Goal: Task Accomplishment & Management: Manage account settings

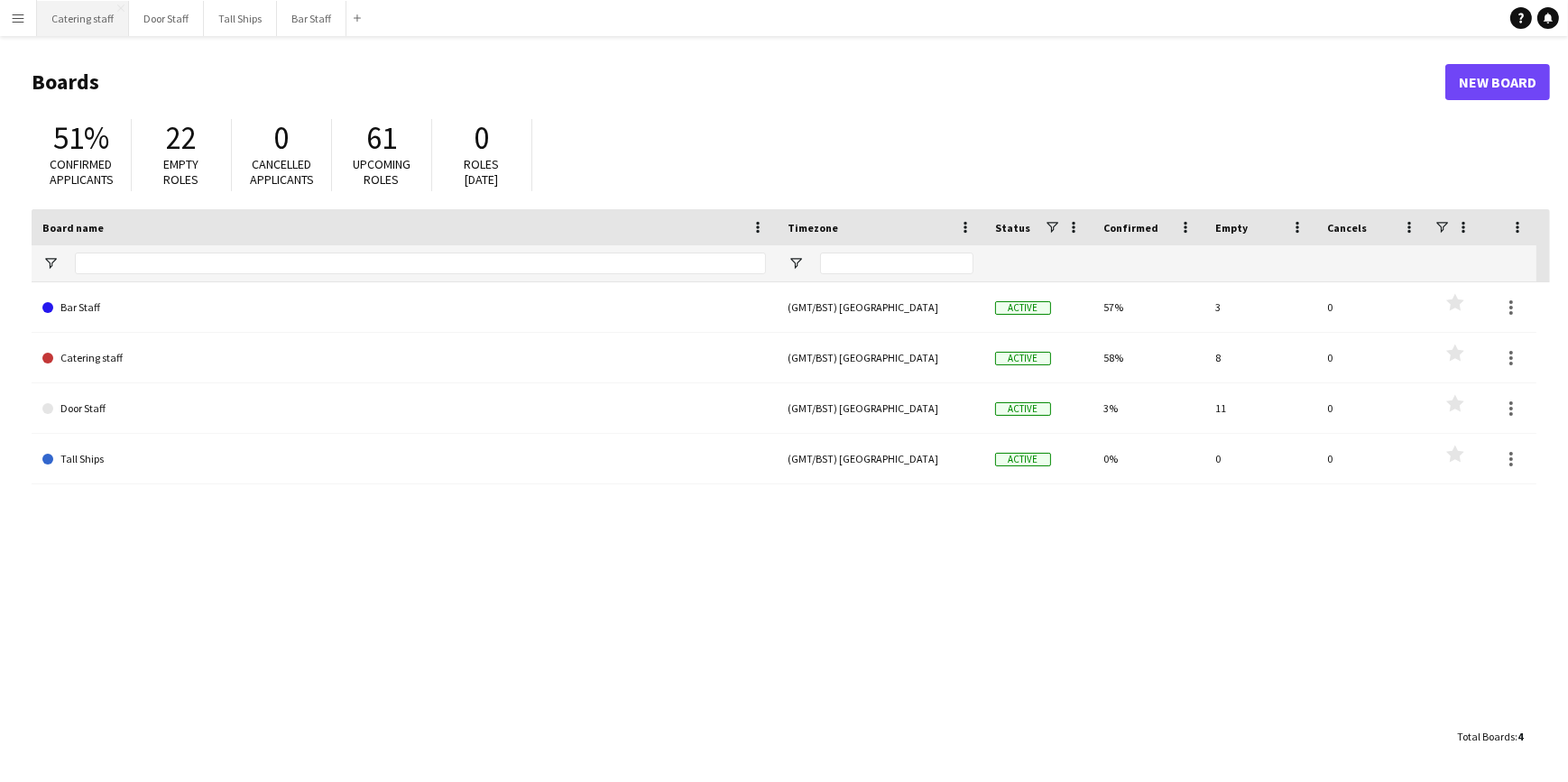
click at [94, 21] on button "Catering staff Close" at bounding box center [83, 18] width 92 height 35
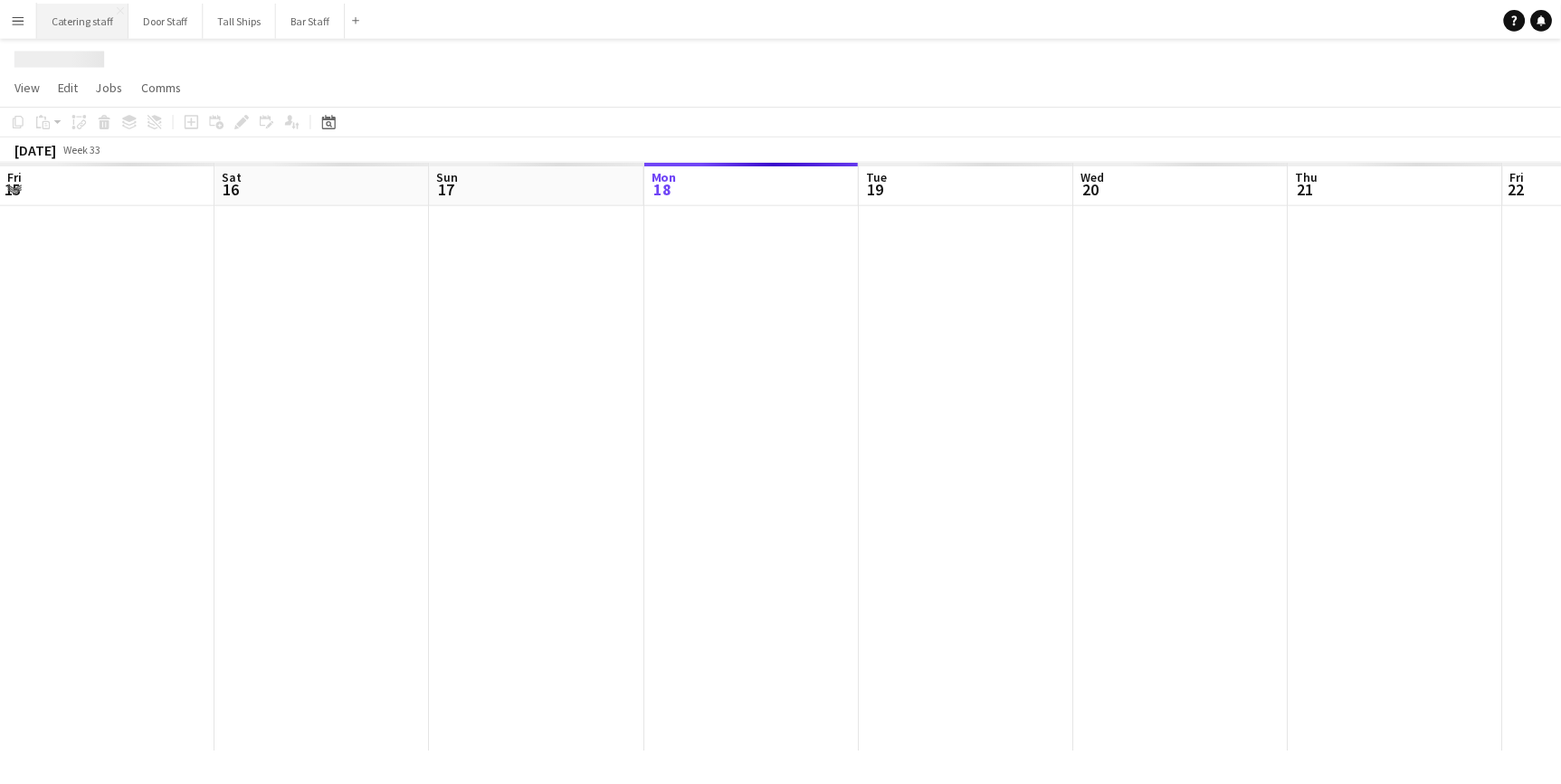
scroll to position [0, 433]
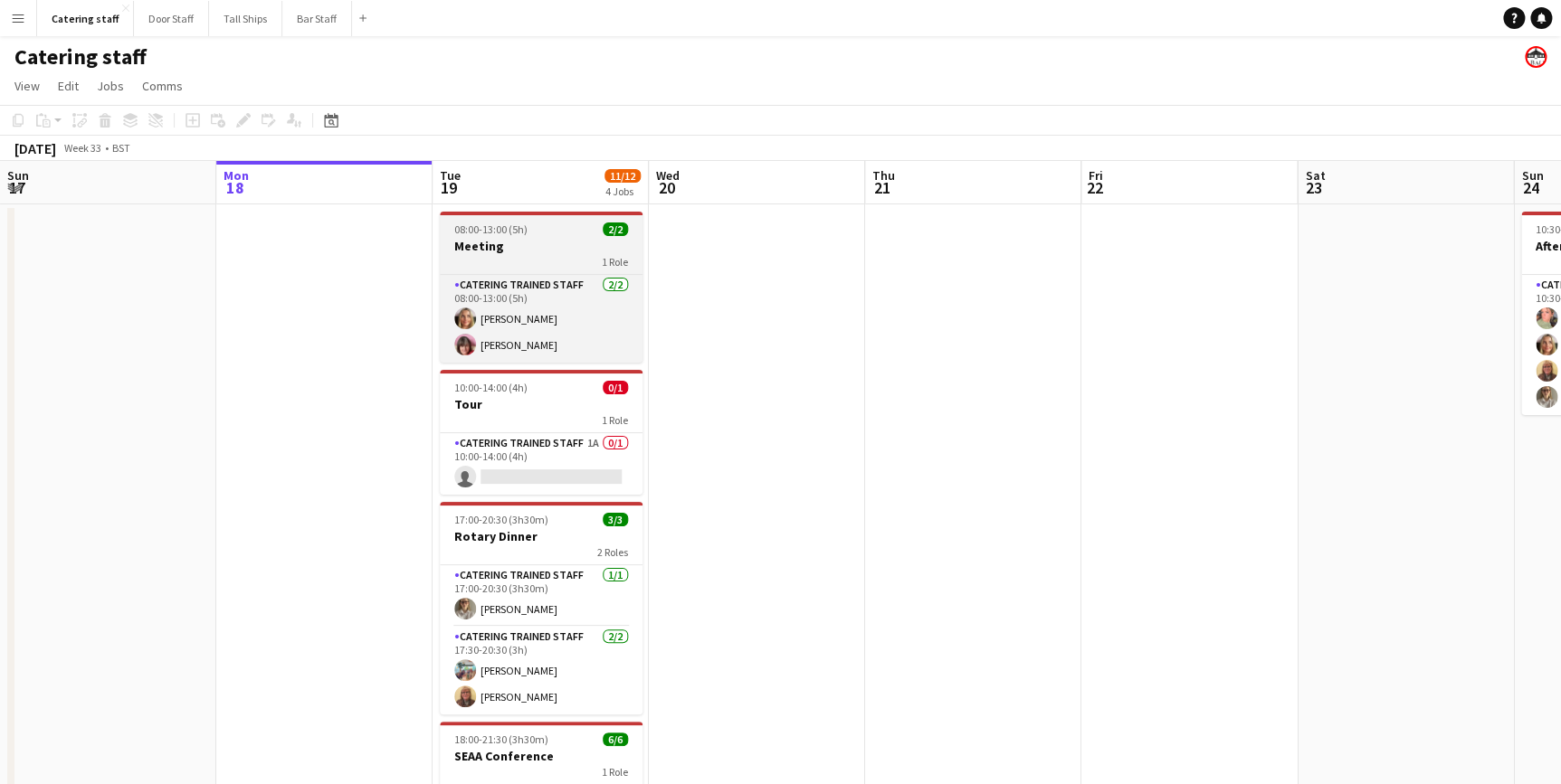
click at [529, 241] on h3 "Meeting" at bounding box center [541, 246] width 202 height 16
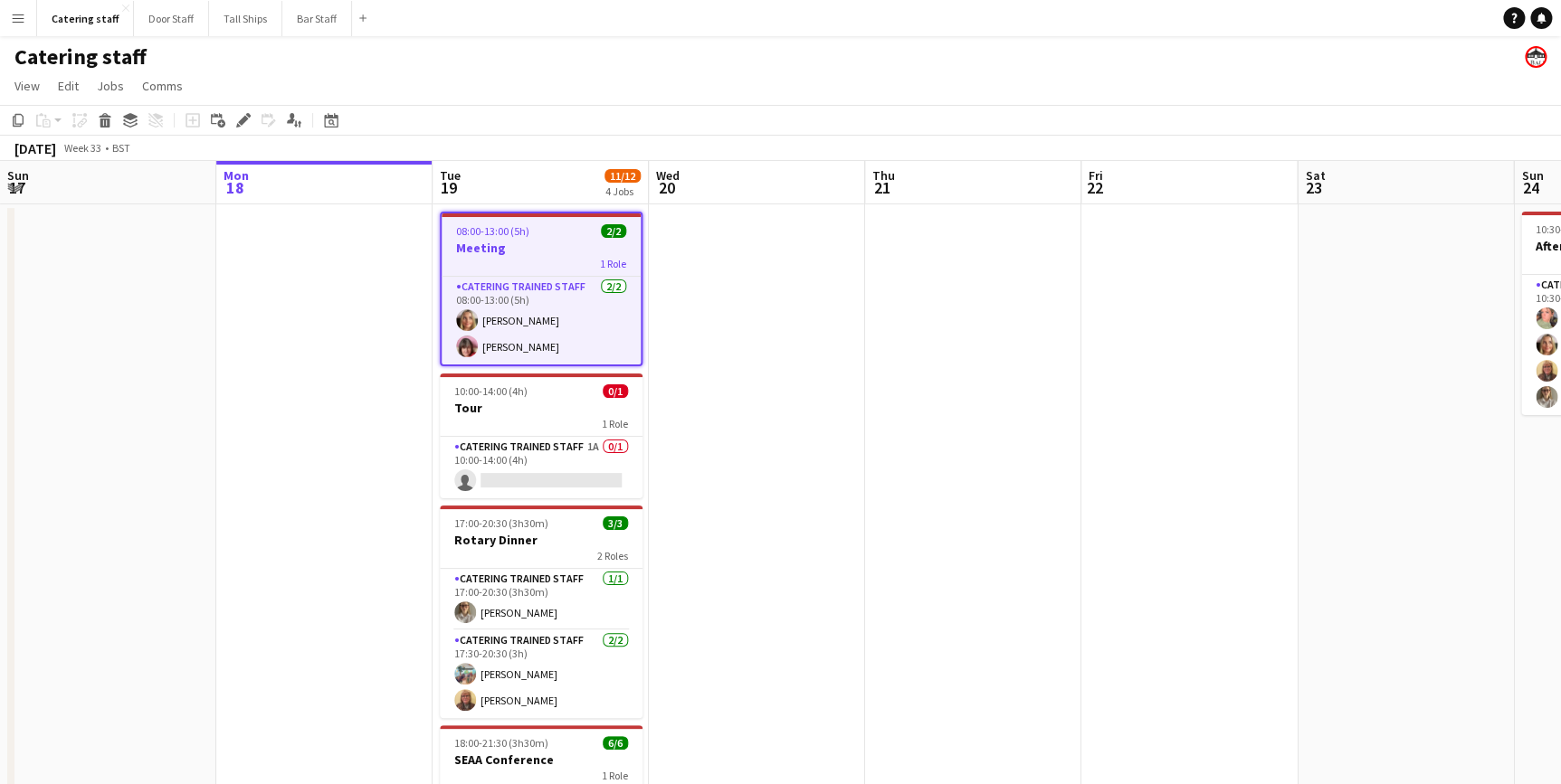
click at [497, 262] on div "1 Role" at bounding box center [541, 263] width 199 height 15
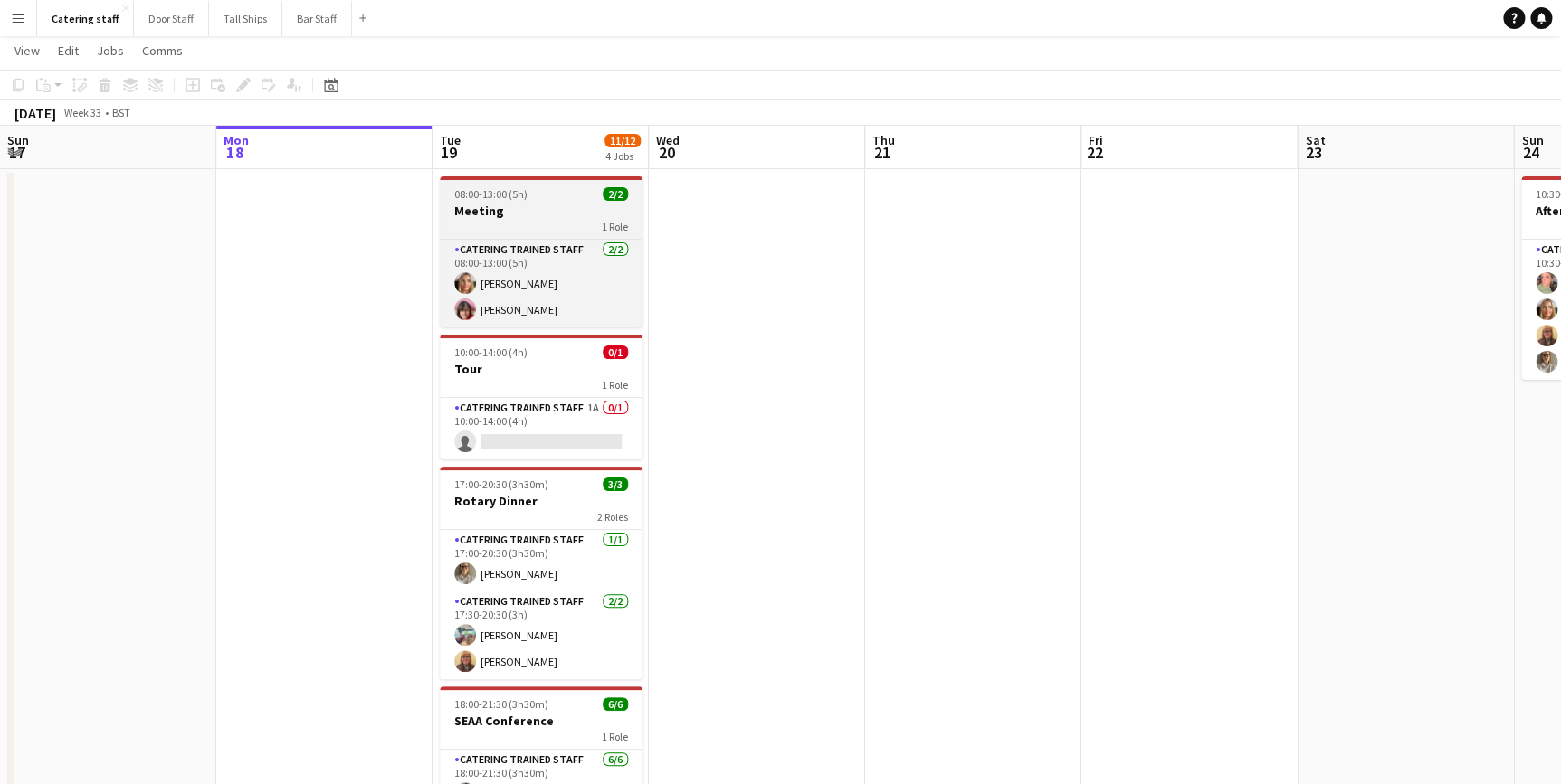
scroll to position [0, 0]
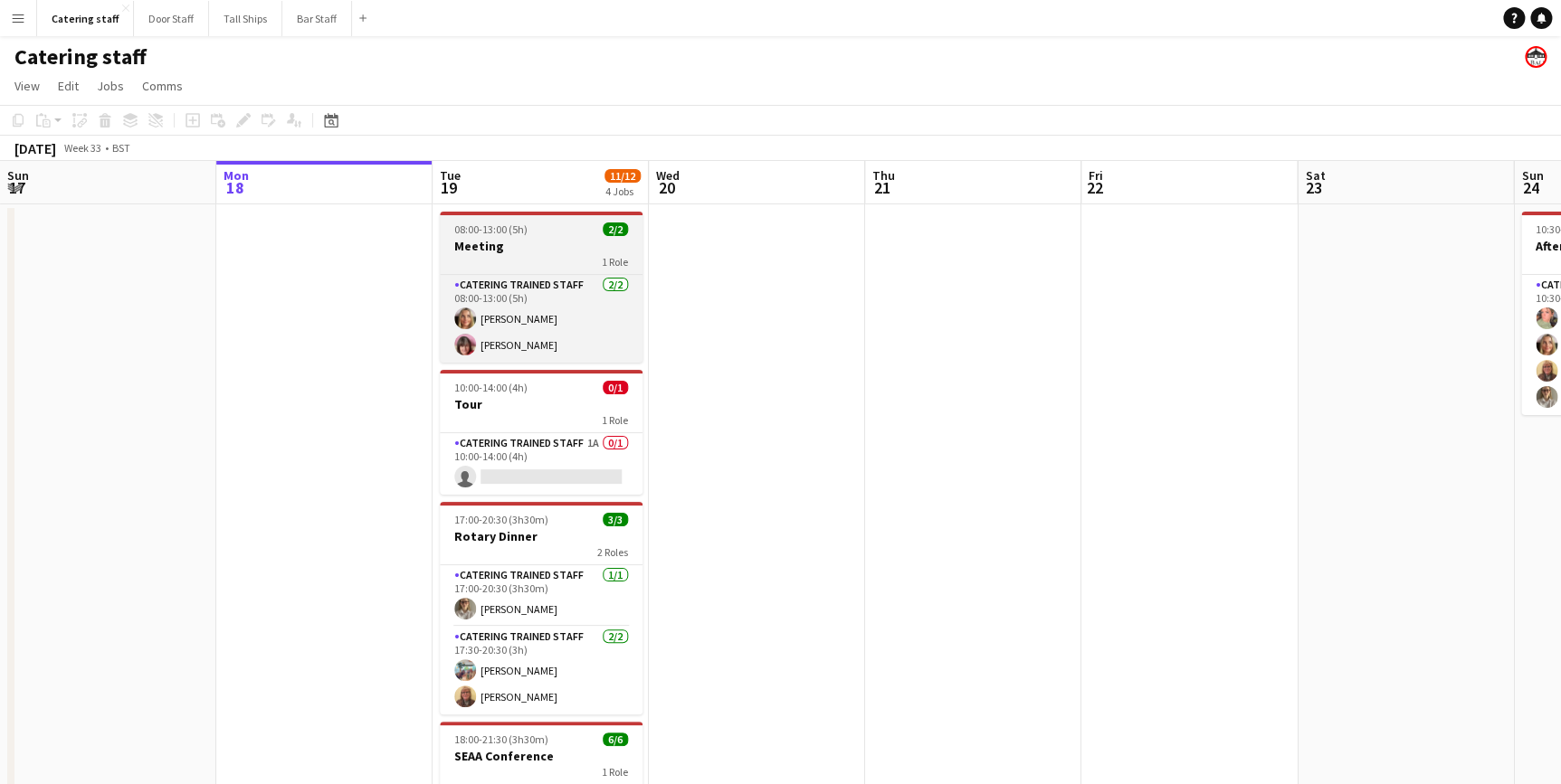
click at [504, 248] on h3 "Meeting" at bounding box center [541, 246] width 202 height 16
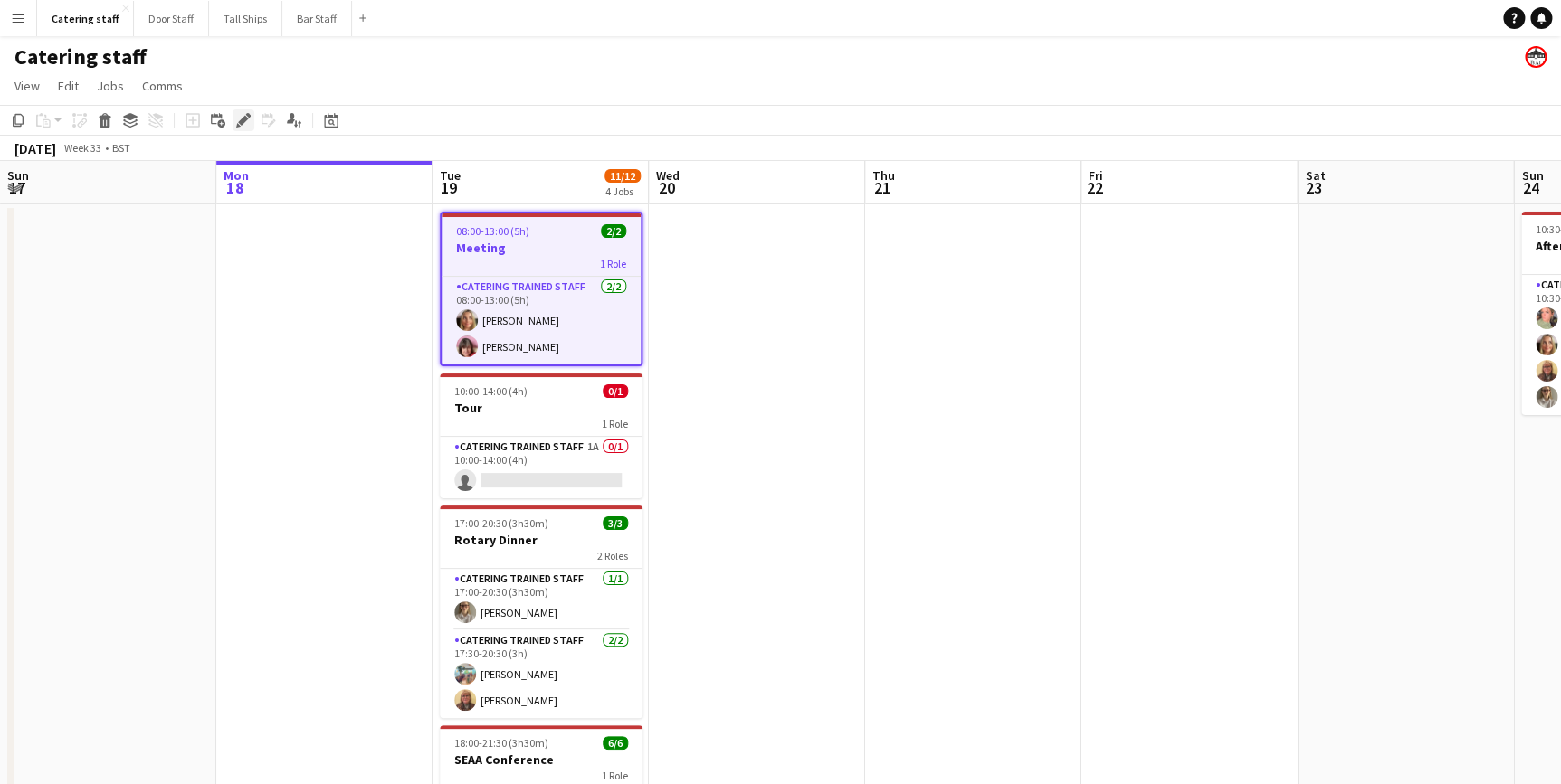
click at [250, 127] on div "Edit" at bounding box center [243, 121] width 22 height 22
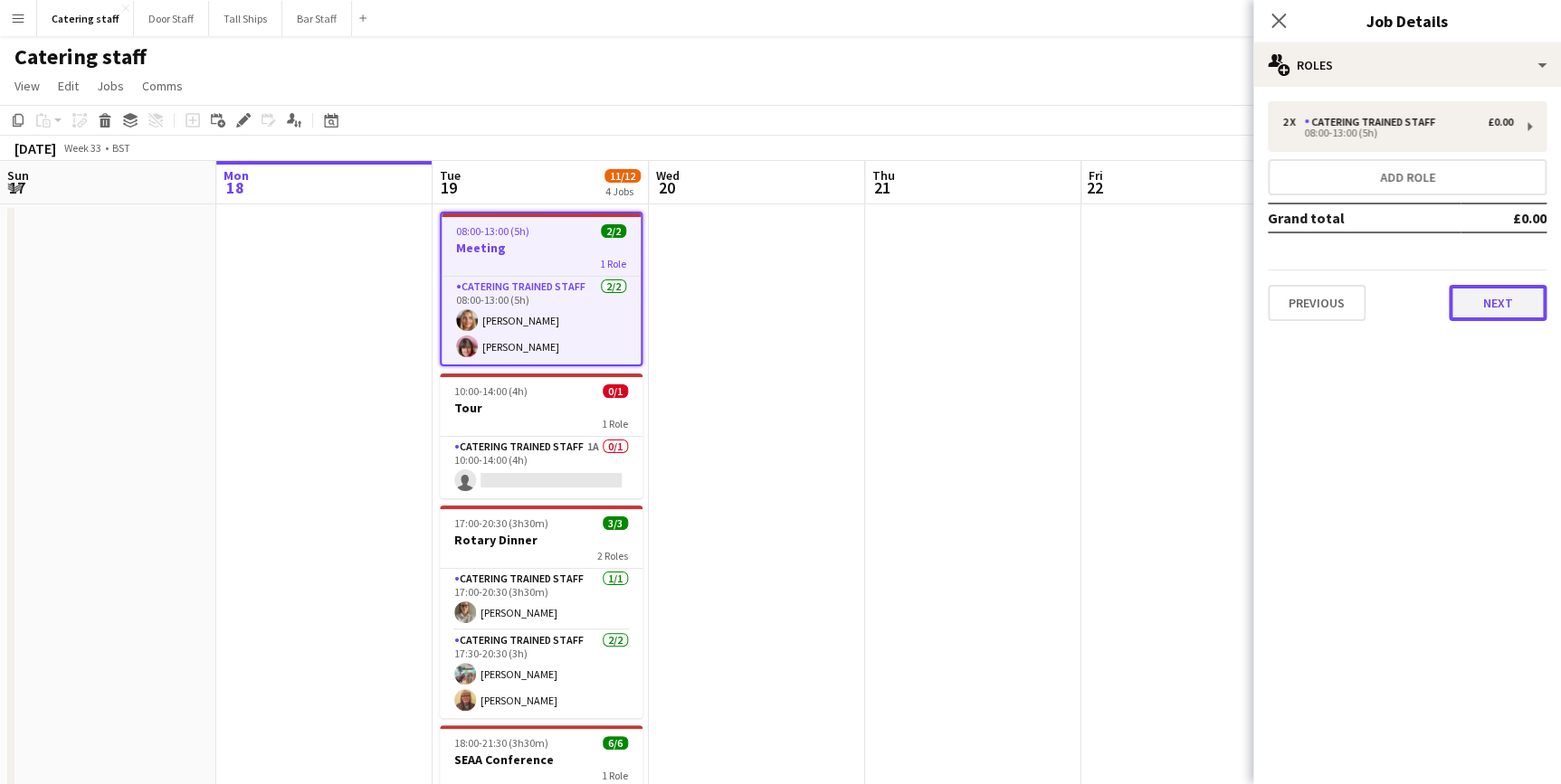
click at [1487, 289] on button "Next" at bounding box center [1497, 303] width 98 height 36
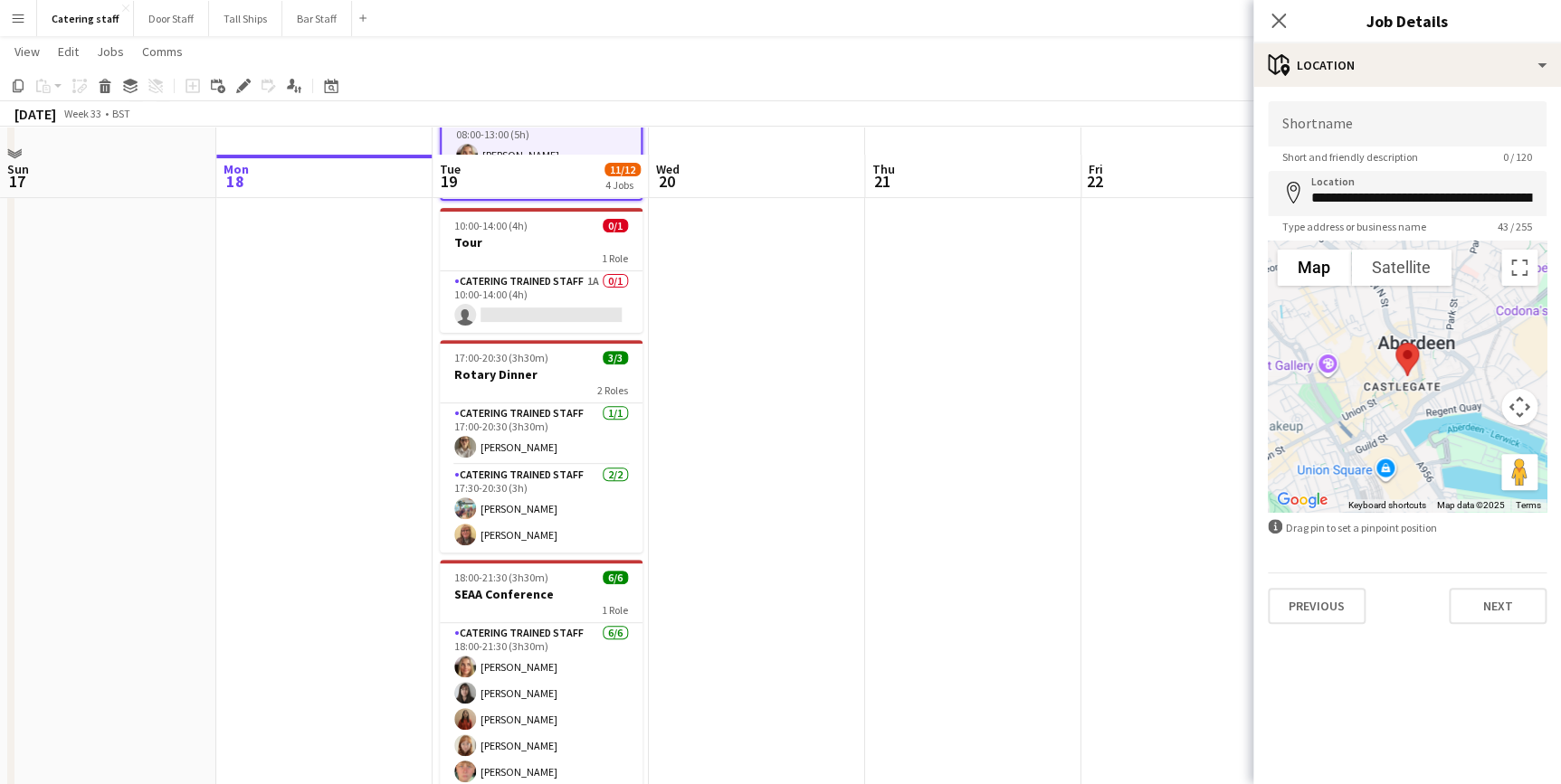
scroll to position [232, 0]
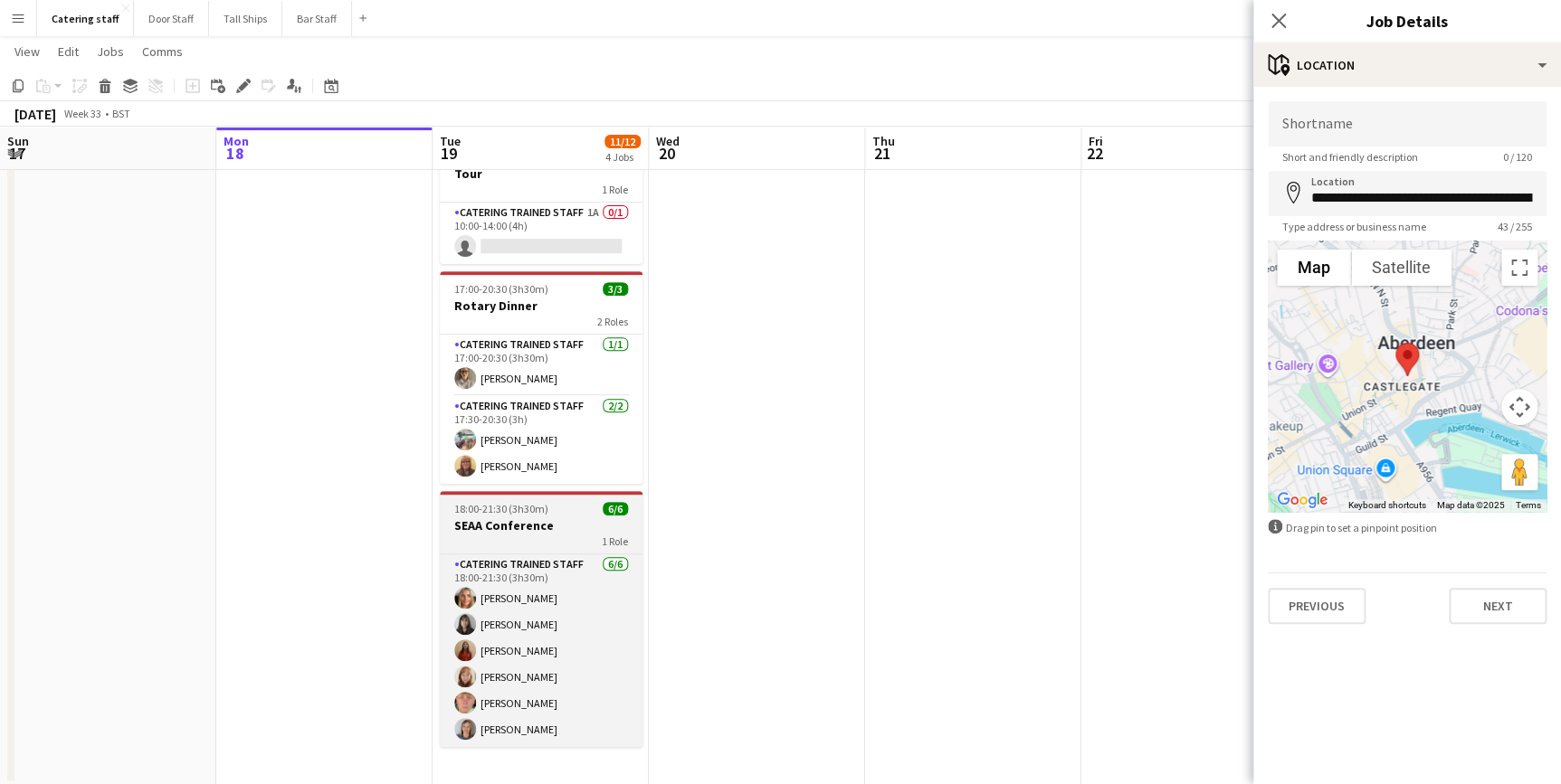
click at [535, 534] on div "1 Role" at bounding box center [541, 541] width 202 height 15
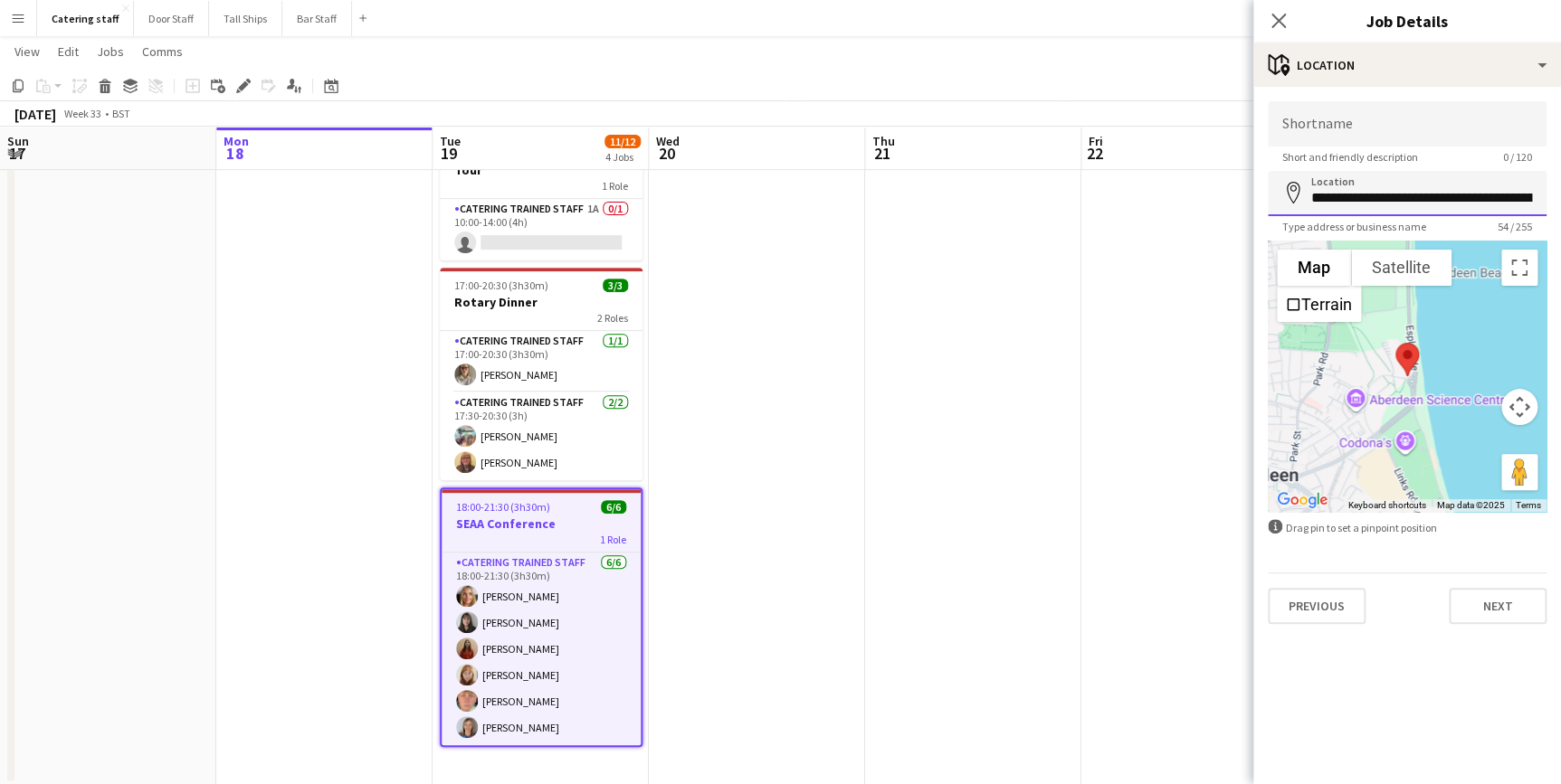
click at [1340, 199] on input "**********" at bounding box center [1407, 193] width 279 height 45
drag, startPoint x: 1529, startPoint y: 199, endPoint x: 1273, endPoint y: 186, distance: 256.3
click at [1273, 186] on input "**********" at bounding box center [1407, 193] width 279 height 45
type input "**********"
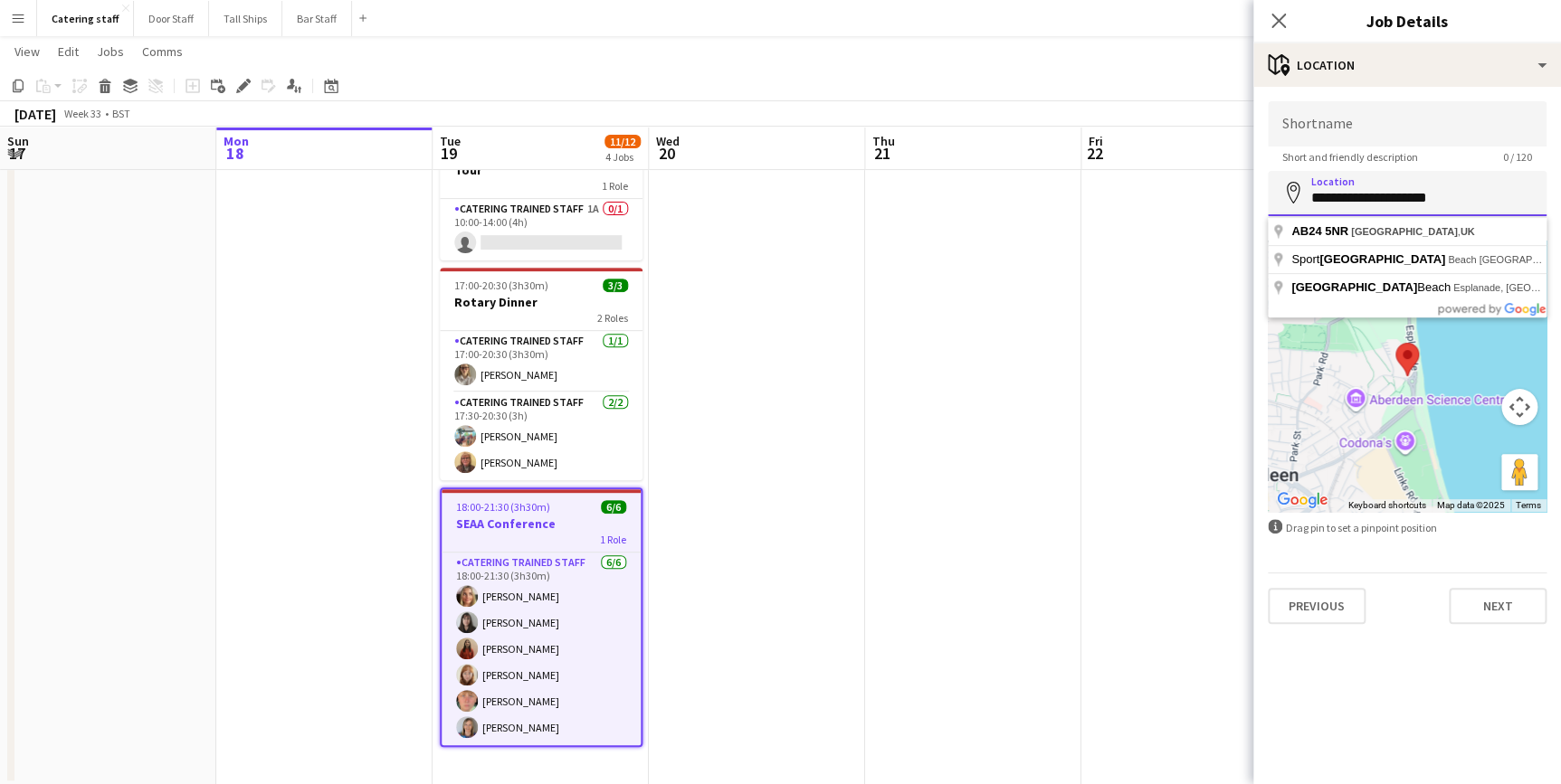
drag, startPoint x: 1458, startPoint y: 198, endPoint x: 1046, endPoint y: 197, distance: 412.0
click at [1046, 197] on body "Menu Boards Boards Boards All jobs Status Workforce Workforce My Workforce Recr…" at bounding box center [780, 277] width 1561 height 1018
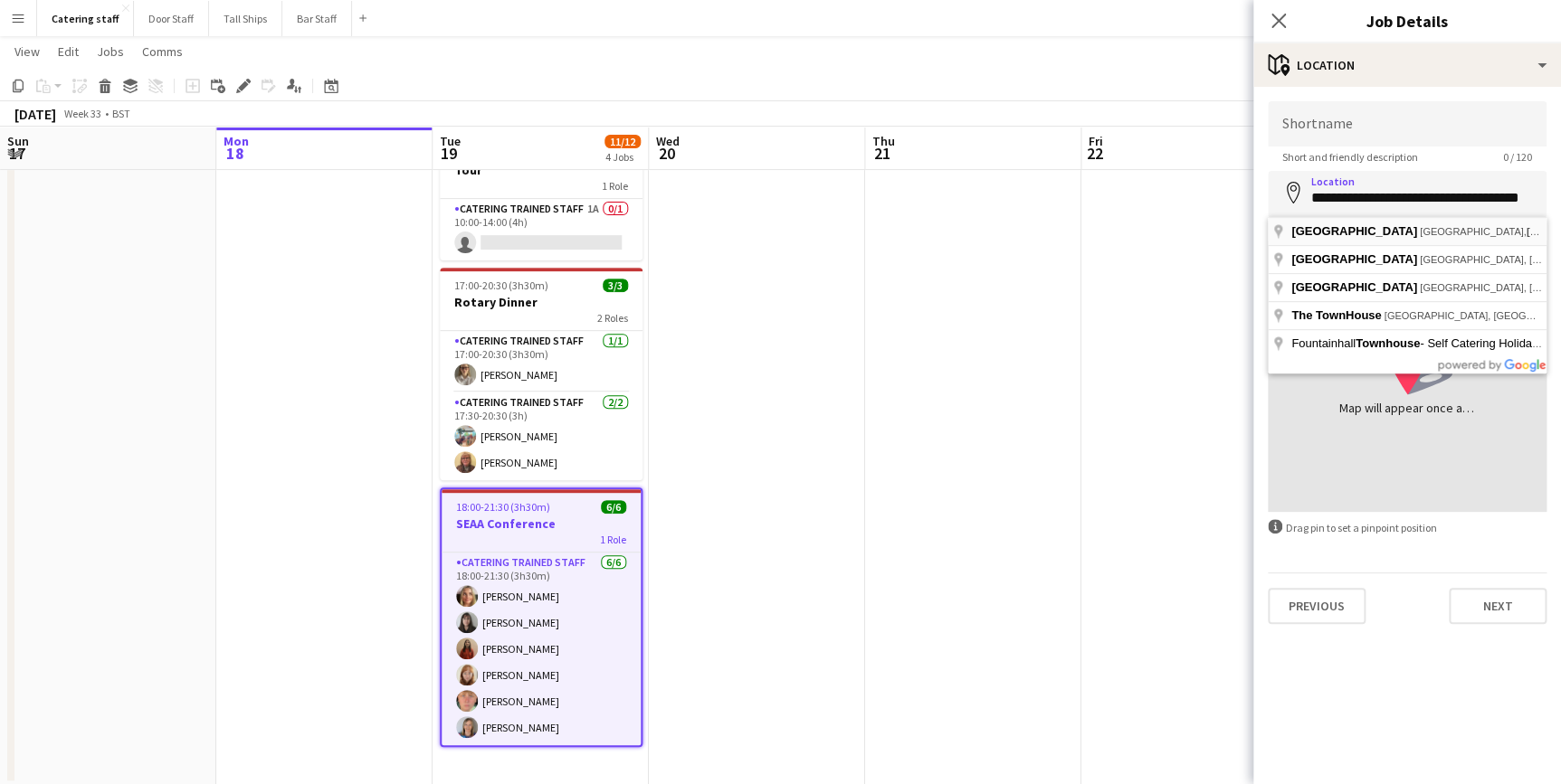
type input "**********"
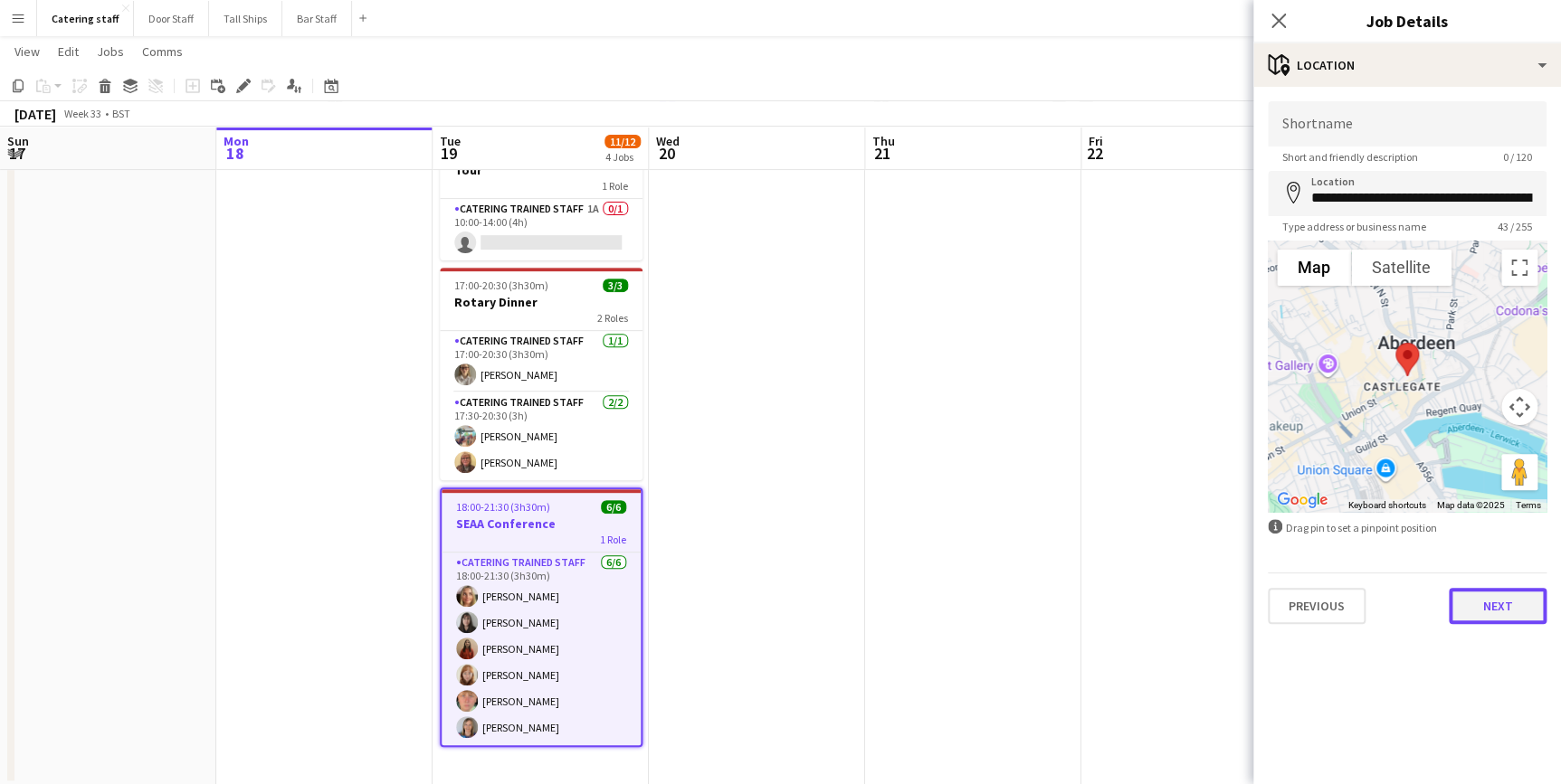
click at [1467, 611] on button "Next" at bounding box center [1497, 606] width 98 height 36
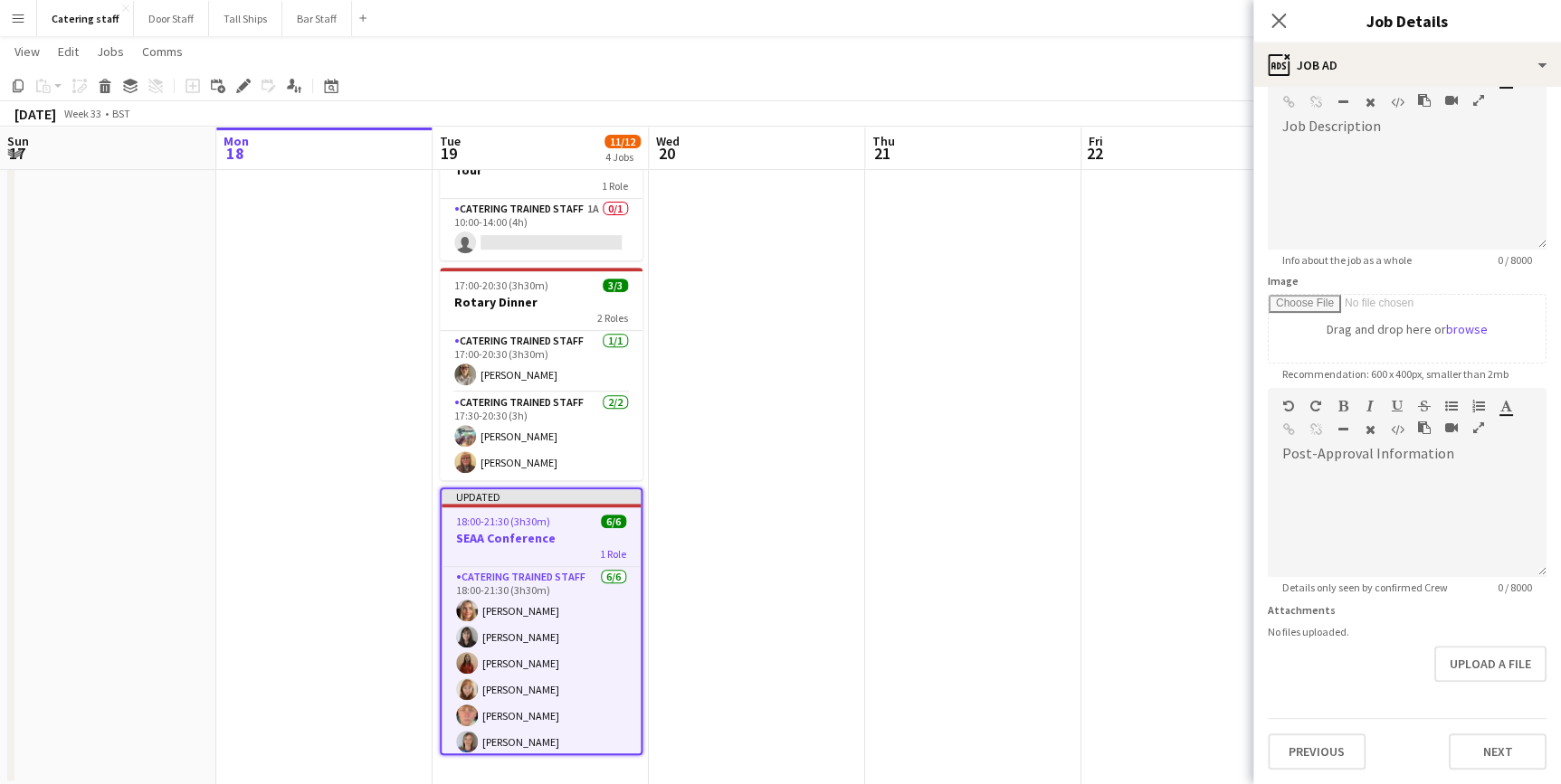
scroll to position [165, 0]
click at [1448, 688] on form "**********" at bounding box center [1407, 380] width 308 height 779
click at [1473, 748] on button "Next" at bounding box center [1497, 754] width 98 height 36
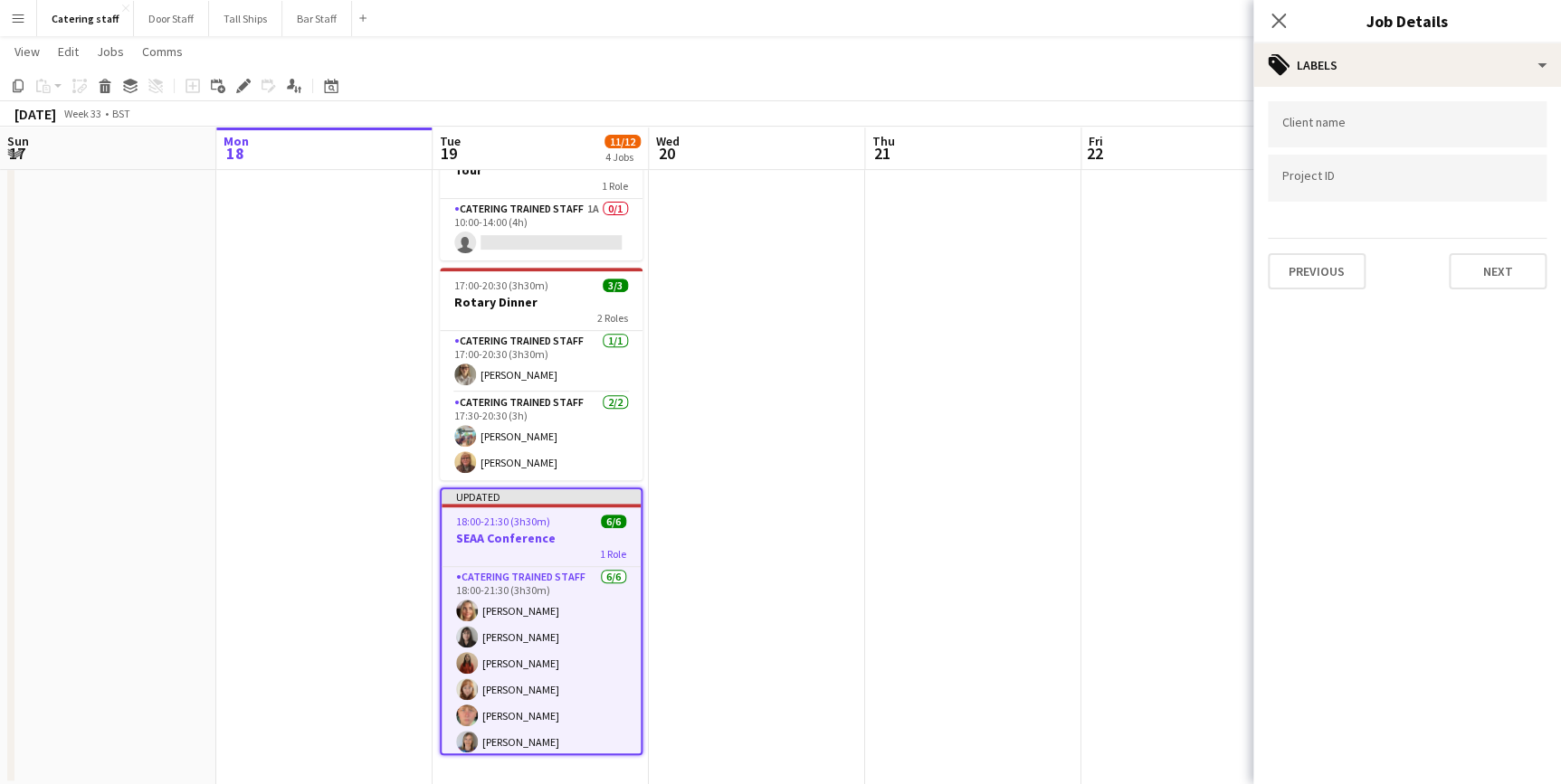
scroll to position [0, 0]
click at [1467, 261] on button "Next" at bounding box center [1497, 271] width 98 height 36
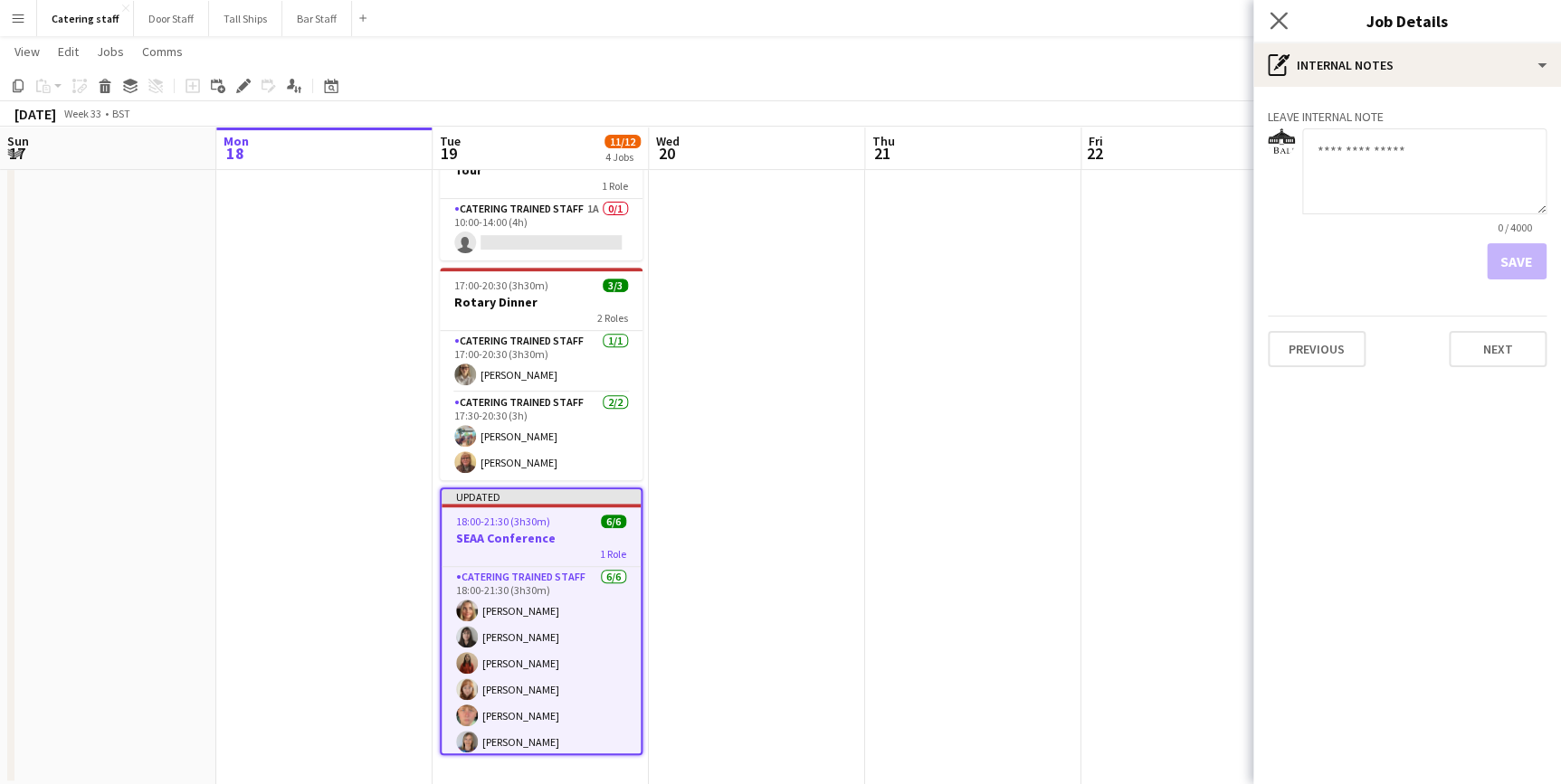
click at [1287, 15] on app-icon "Close pop-in" at bounding box center [1279, 21] width 26 height 26
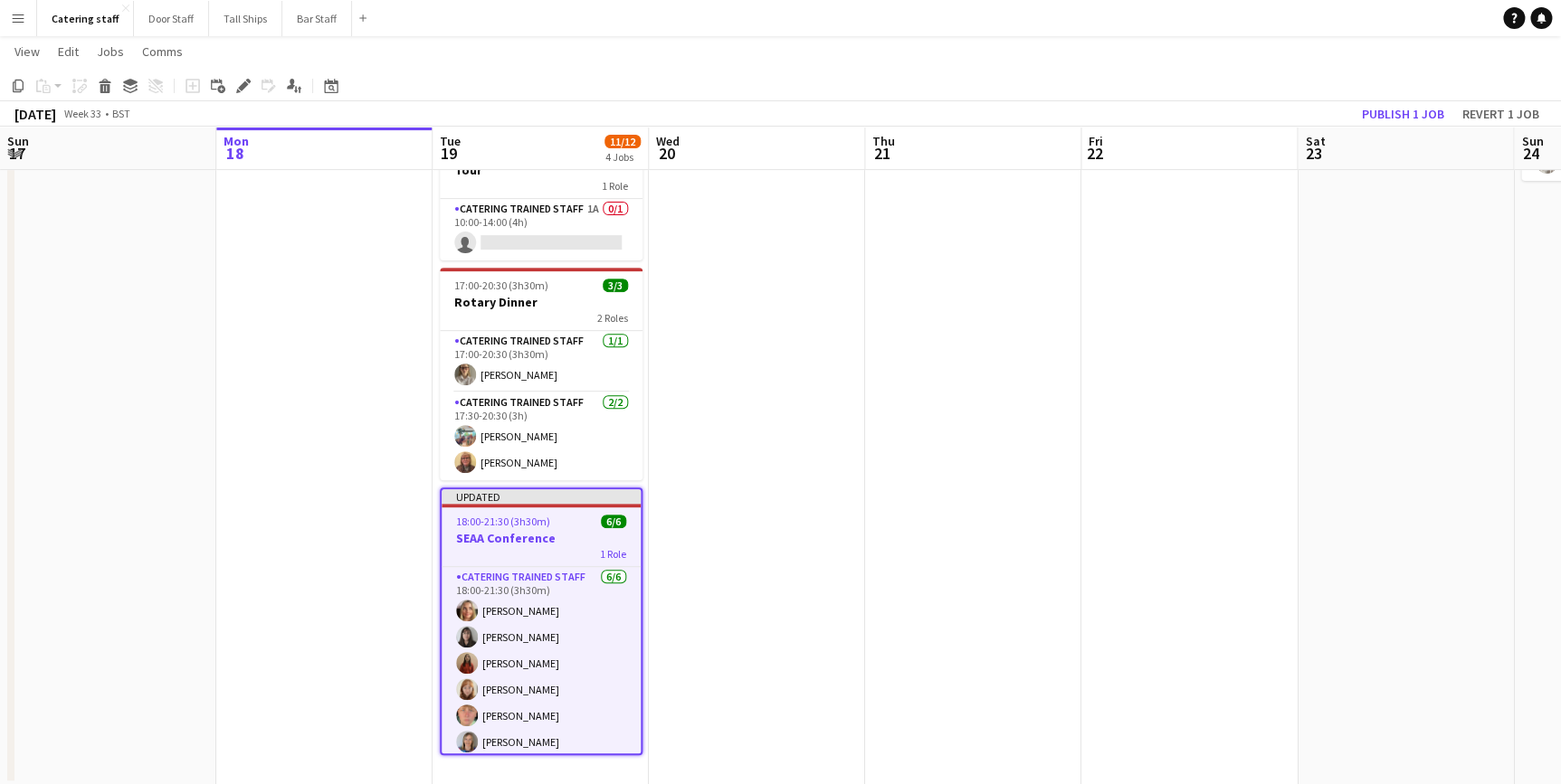
click at [1212, 317] on app-date-cell at bounding box center [1189, 377] width 216 height 815
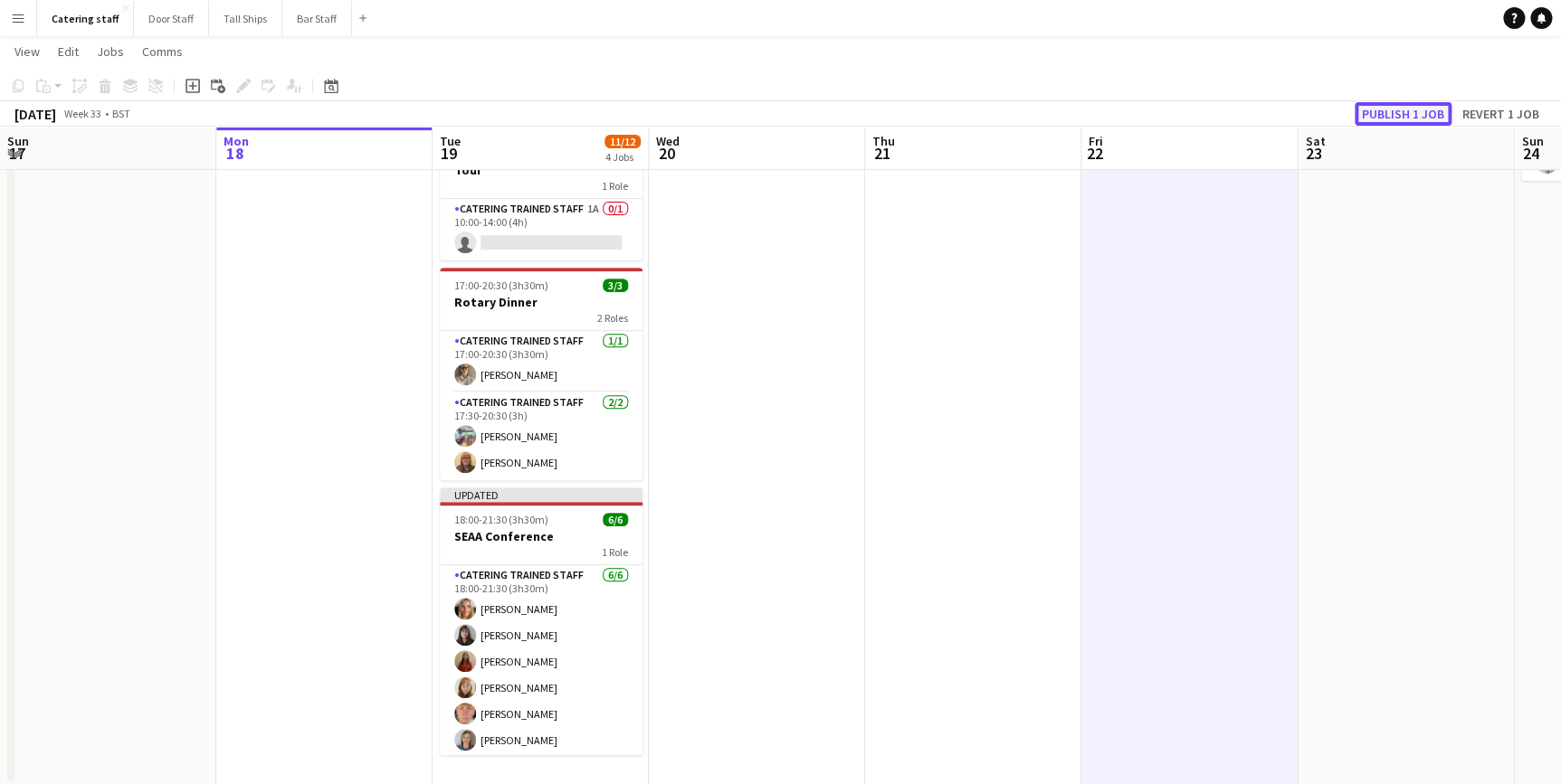
click at [1389, 122] on button "Publish 1 job" at bounding box center [1403, 114] width 97 height 24
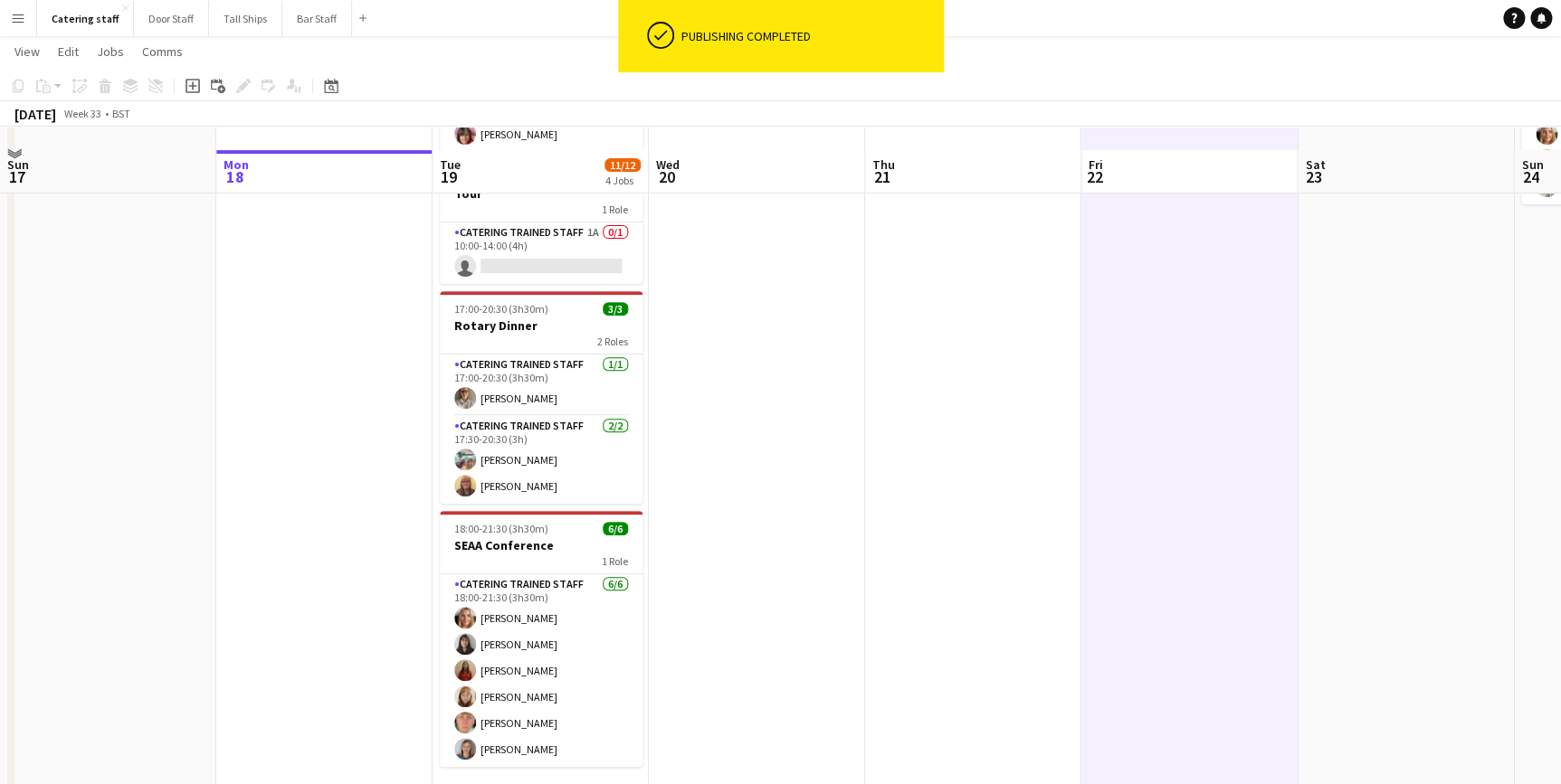
scroll to position [232, 0]
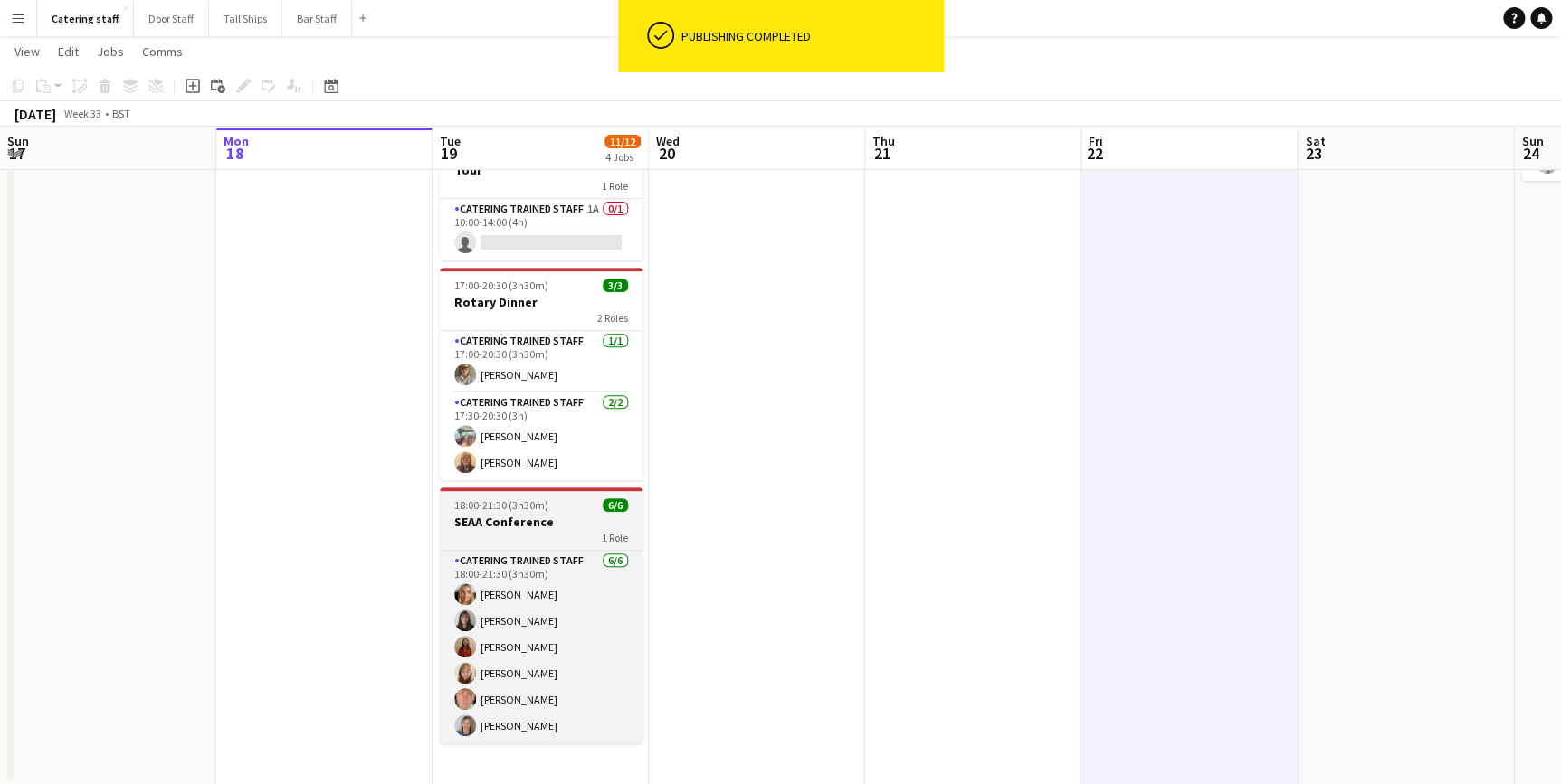
click at [555, 525] on h3 "SEAA Conference" at bounding box center [541, 522] width 202 height 16
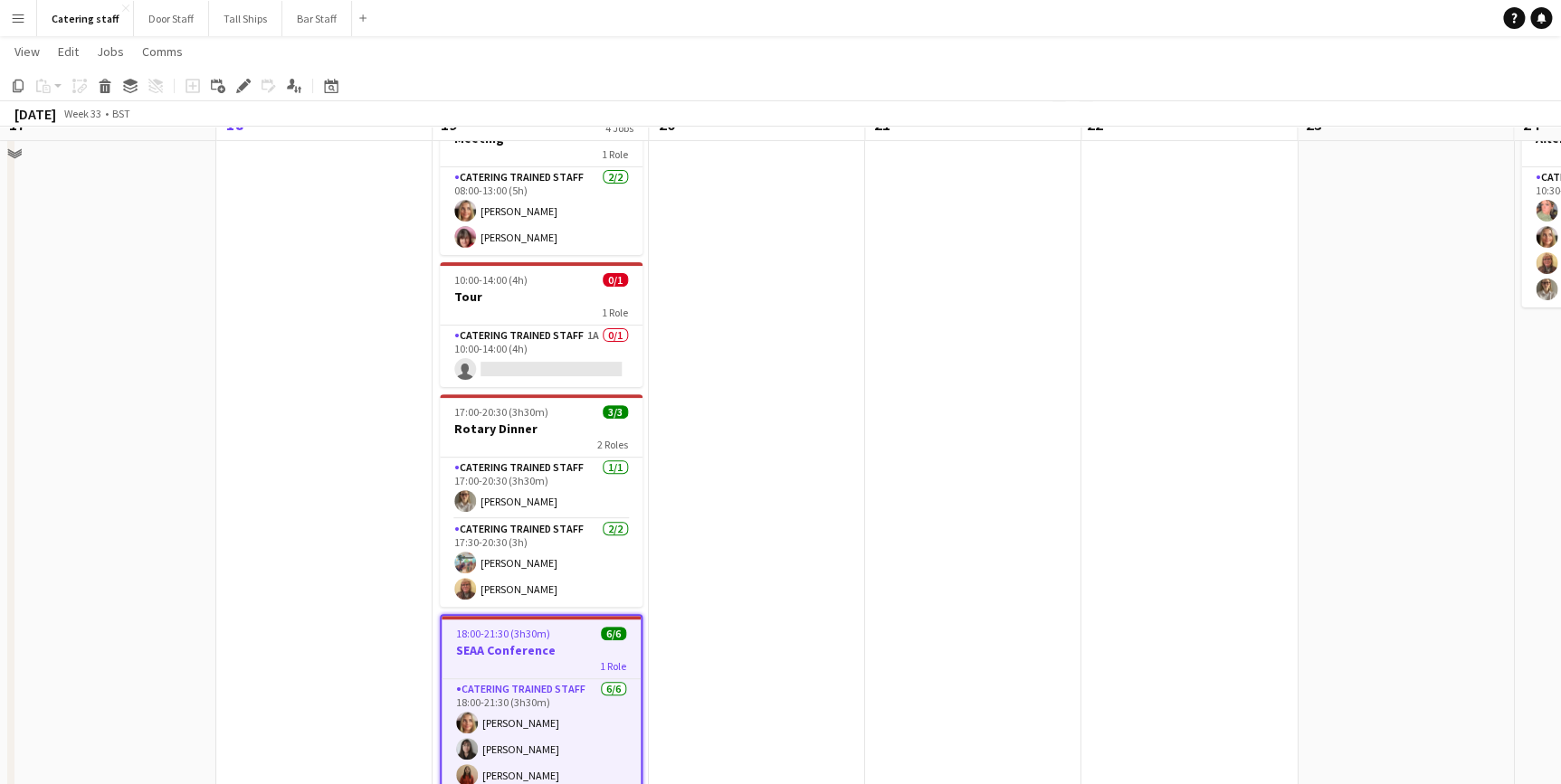
scroll to position [68, 0]
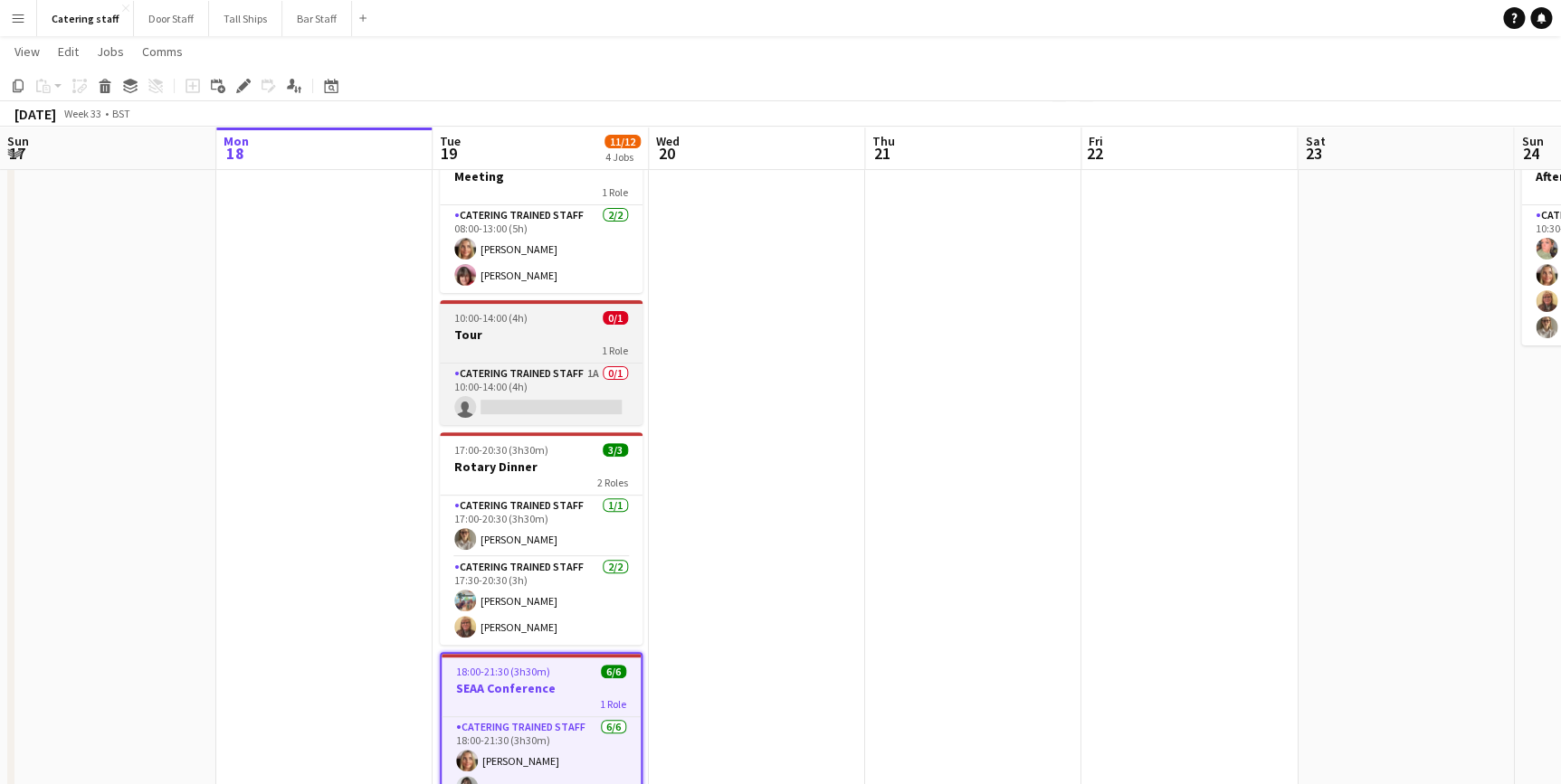
click at [534, 345] on div "1 Role" at bounding box center [541, 350] width 202 height 15
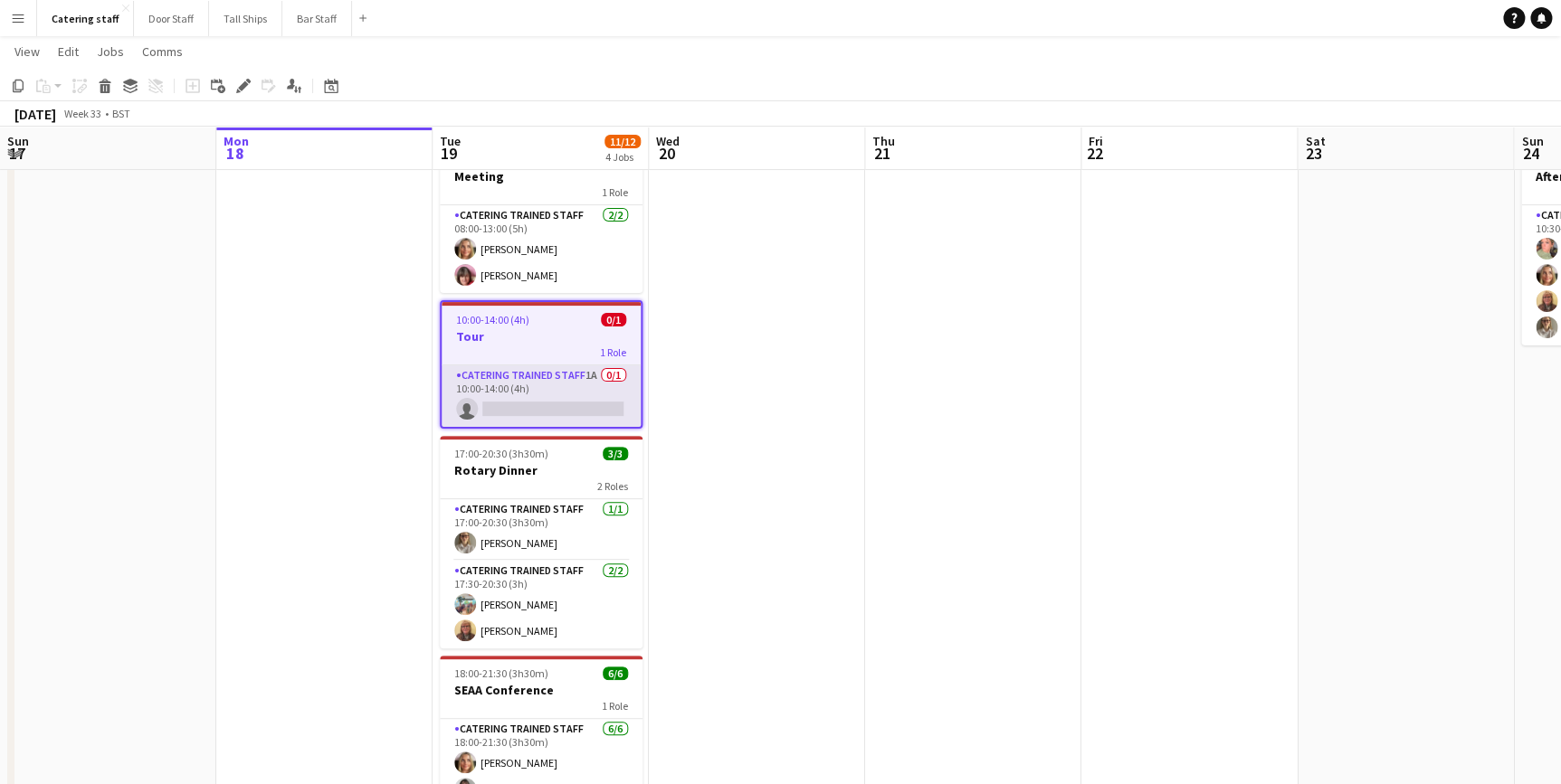
click at [568, 373] on app-card-role "Catering trained staff 1A 0/1 10:00-14:00 (4h) single-neutral-actions" at bounding box center [541, 397] width 199 height 62
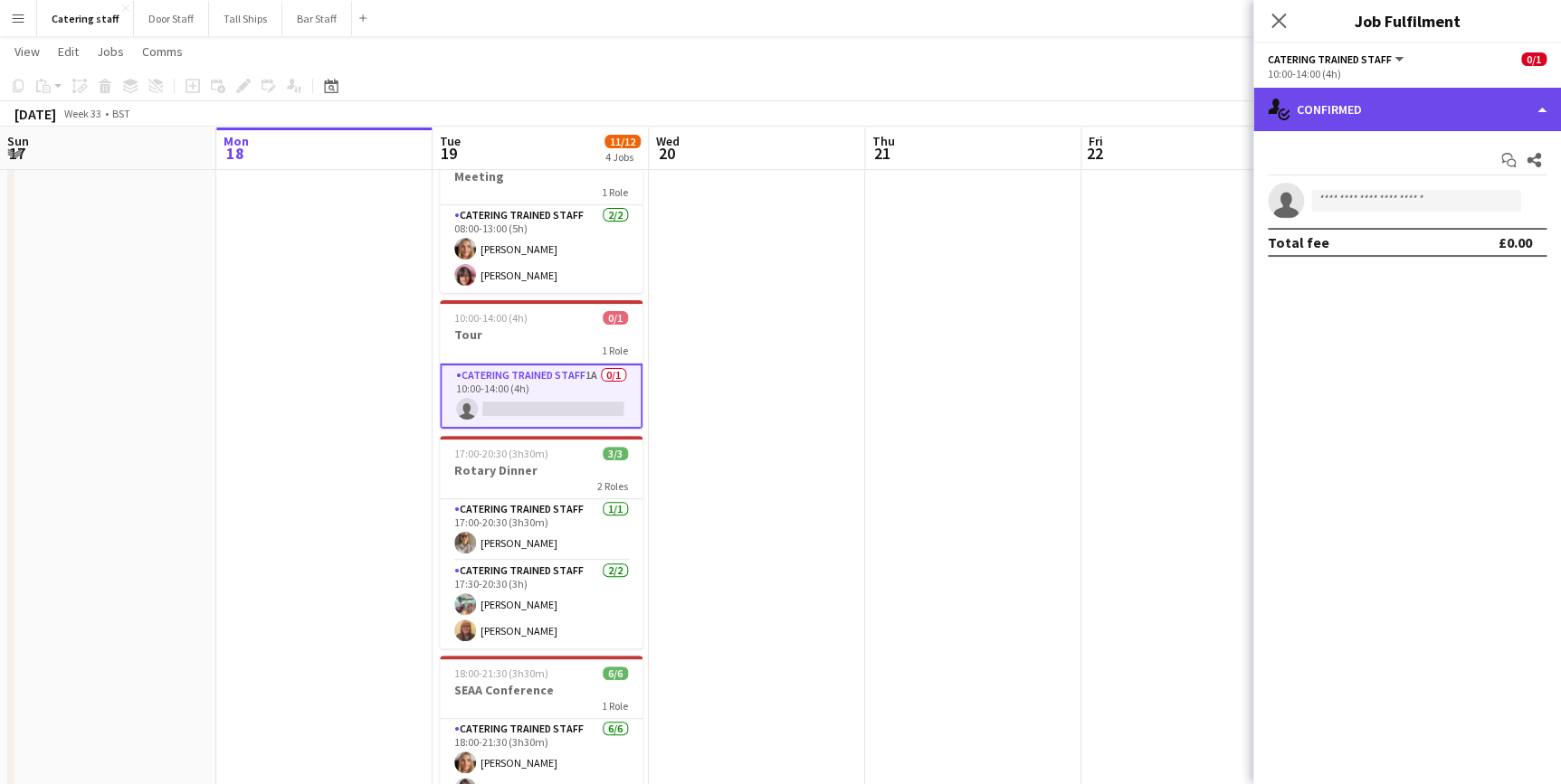
click at [1372, 114] on div "single-neutral-actions-check-2 Confirmed" at bounding box center [1407, 110] width 308 height 44
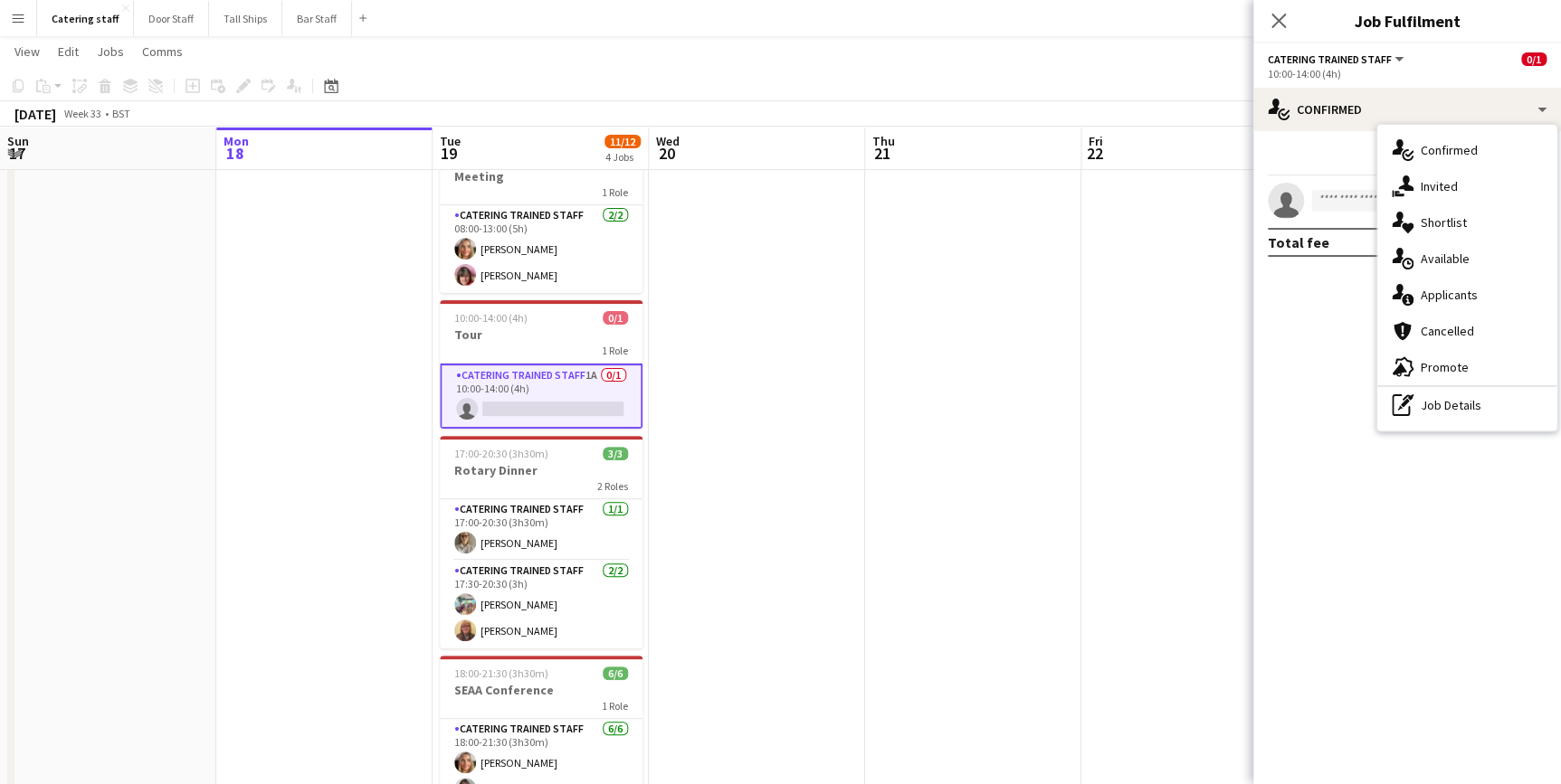
click at [1419, 292] on div "single-neutral-actions-information Applicants" at bounding box center [1466, 295] width 179 height 36
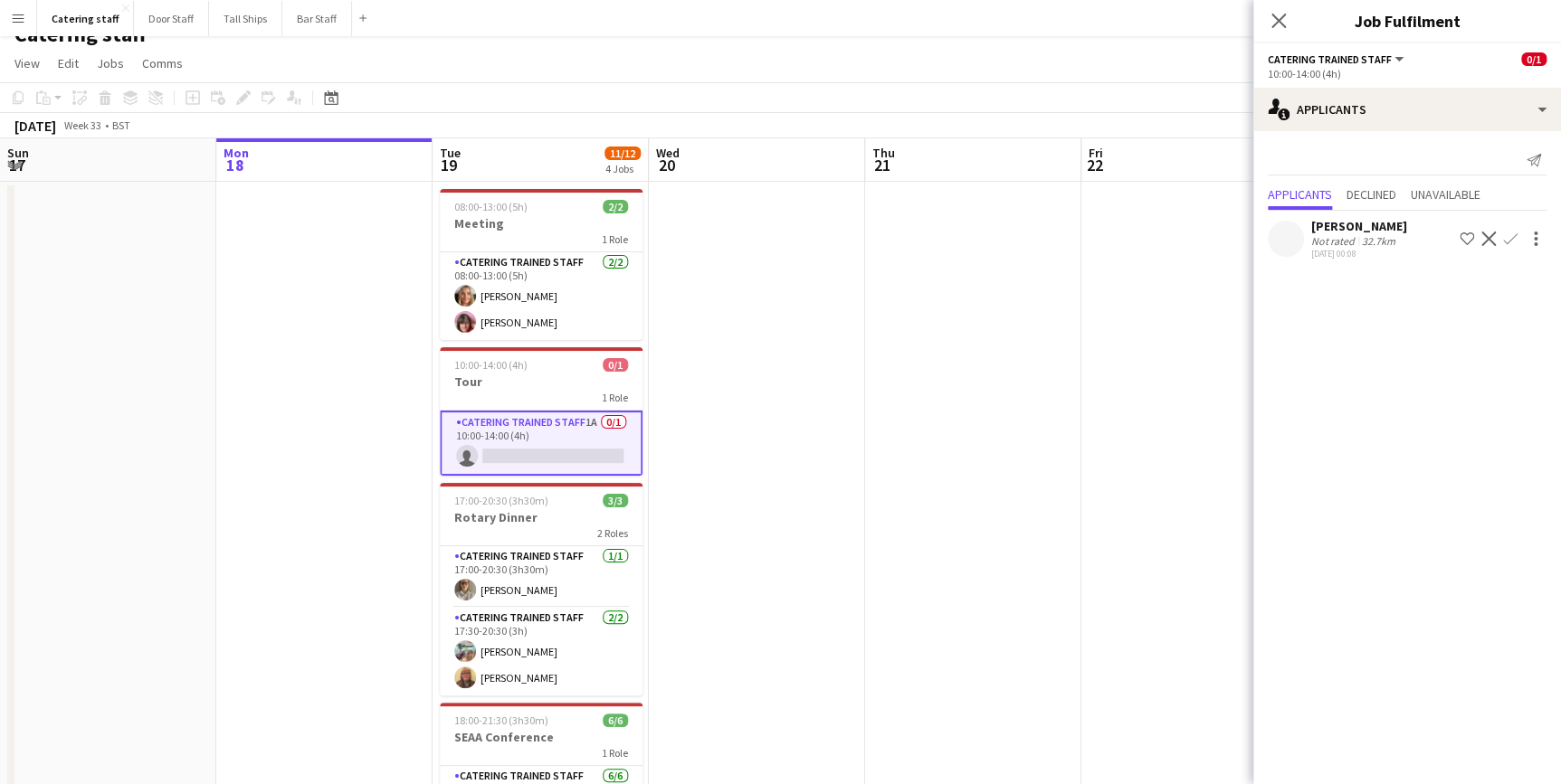
scroll to position [0, 0]
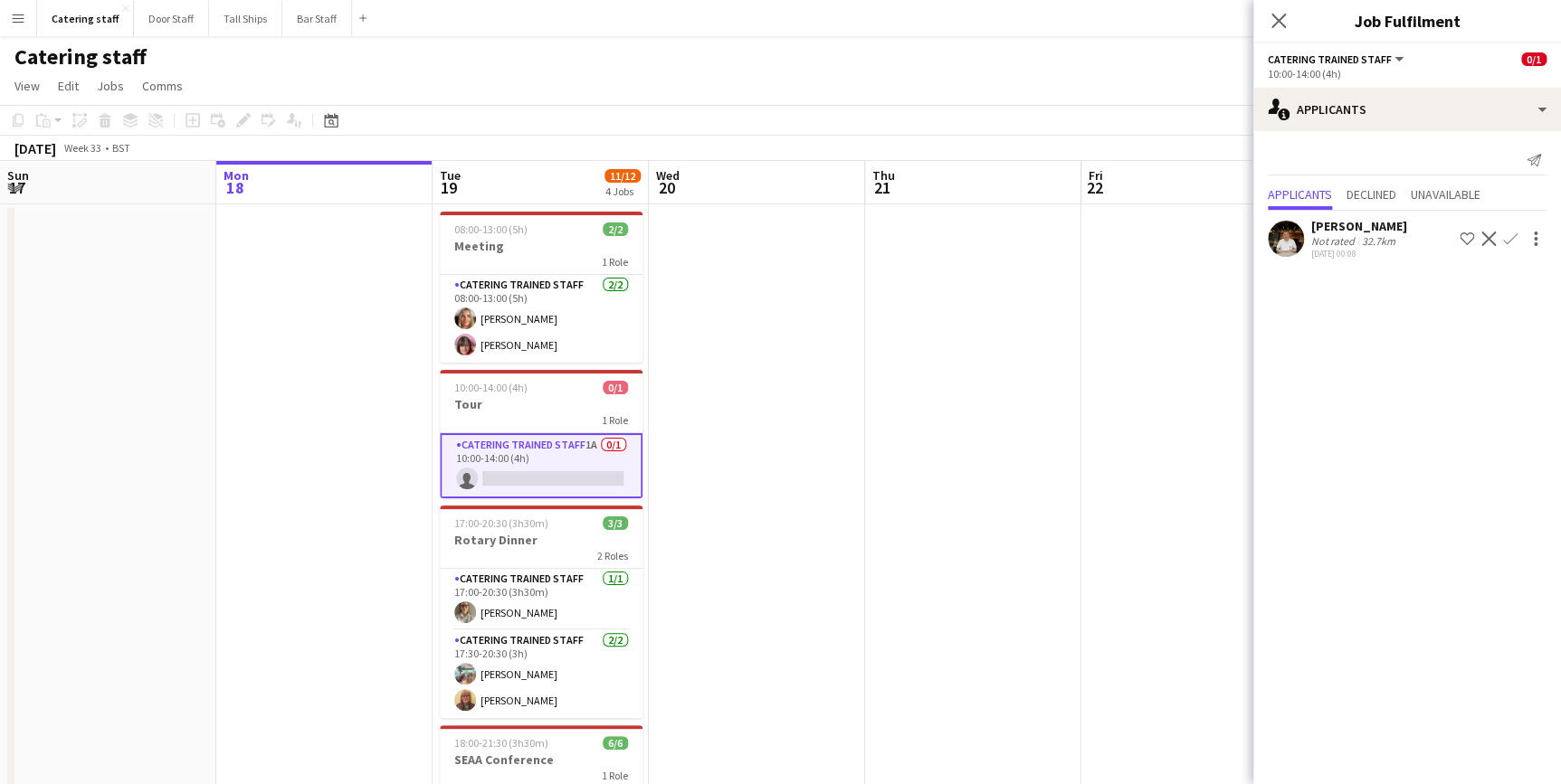
click at [902, 499] on app-date-cell at bounding box center [973, 612] width 216 height 815
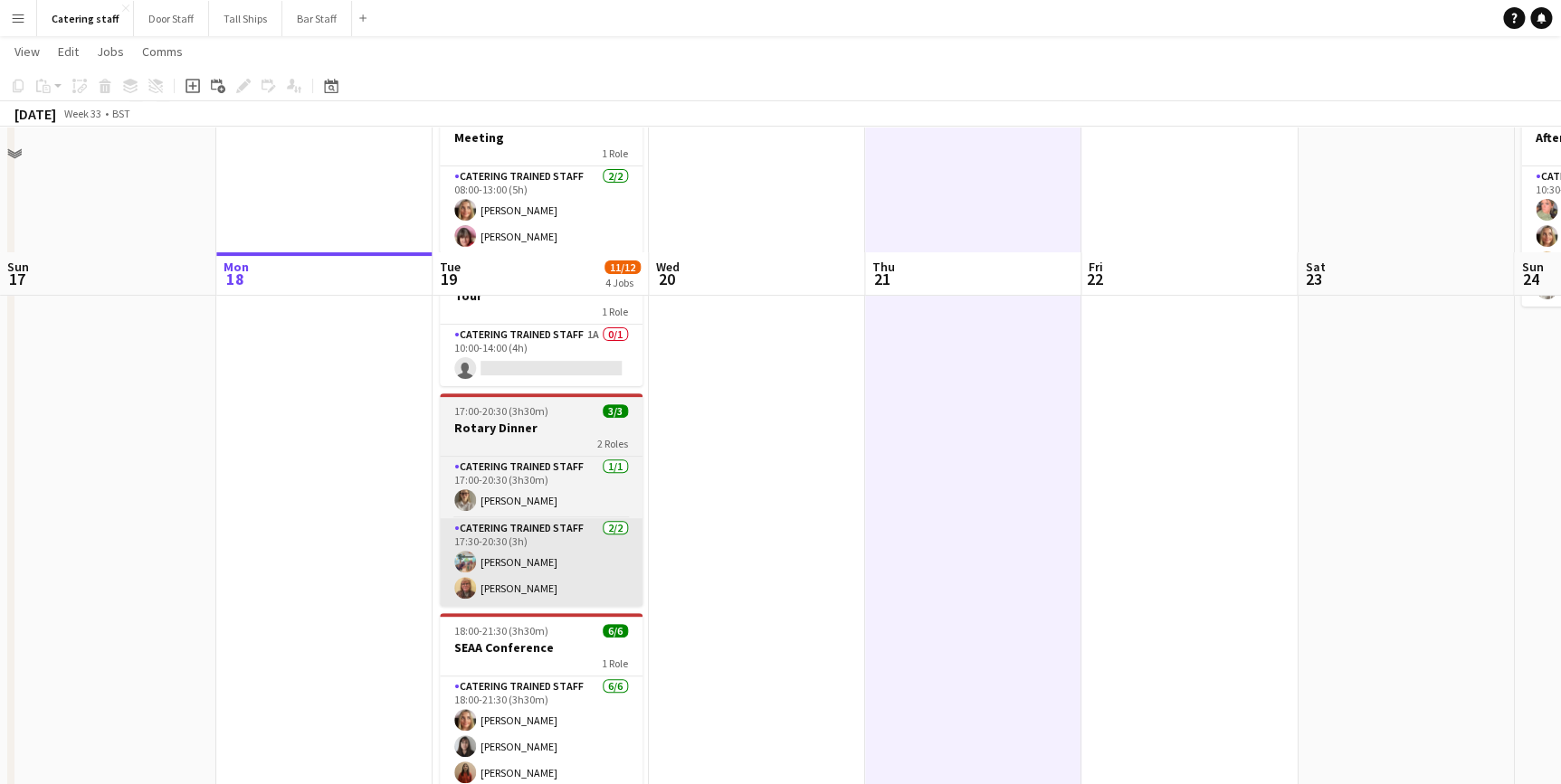
scroll to position [232, 0]
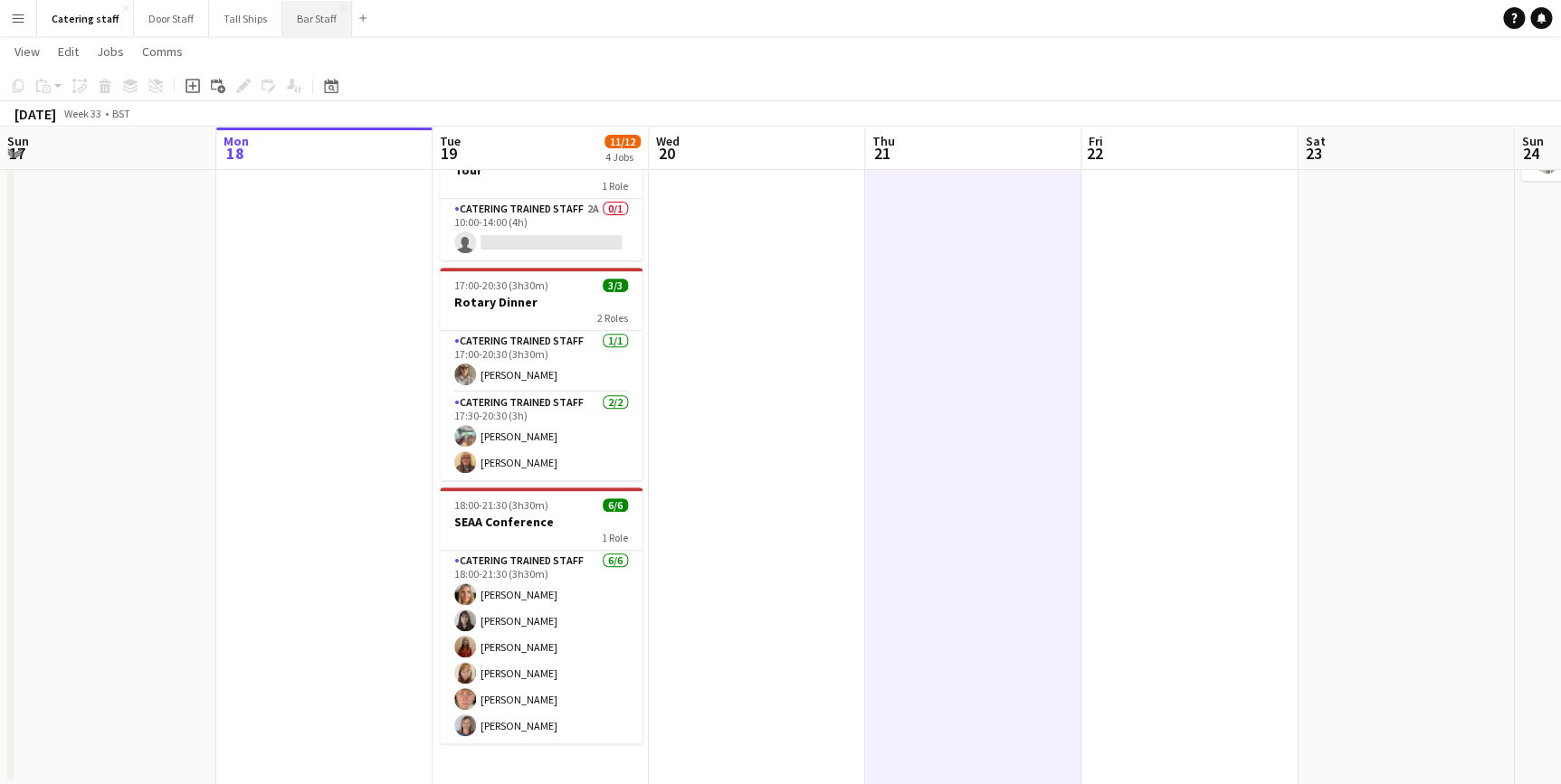
click at [310, 22] on button "Bar Staff Close" at bounding box center [317, 18] width 70 height 35
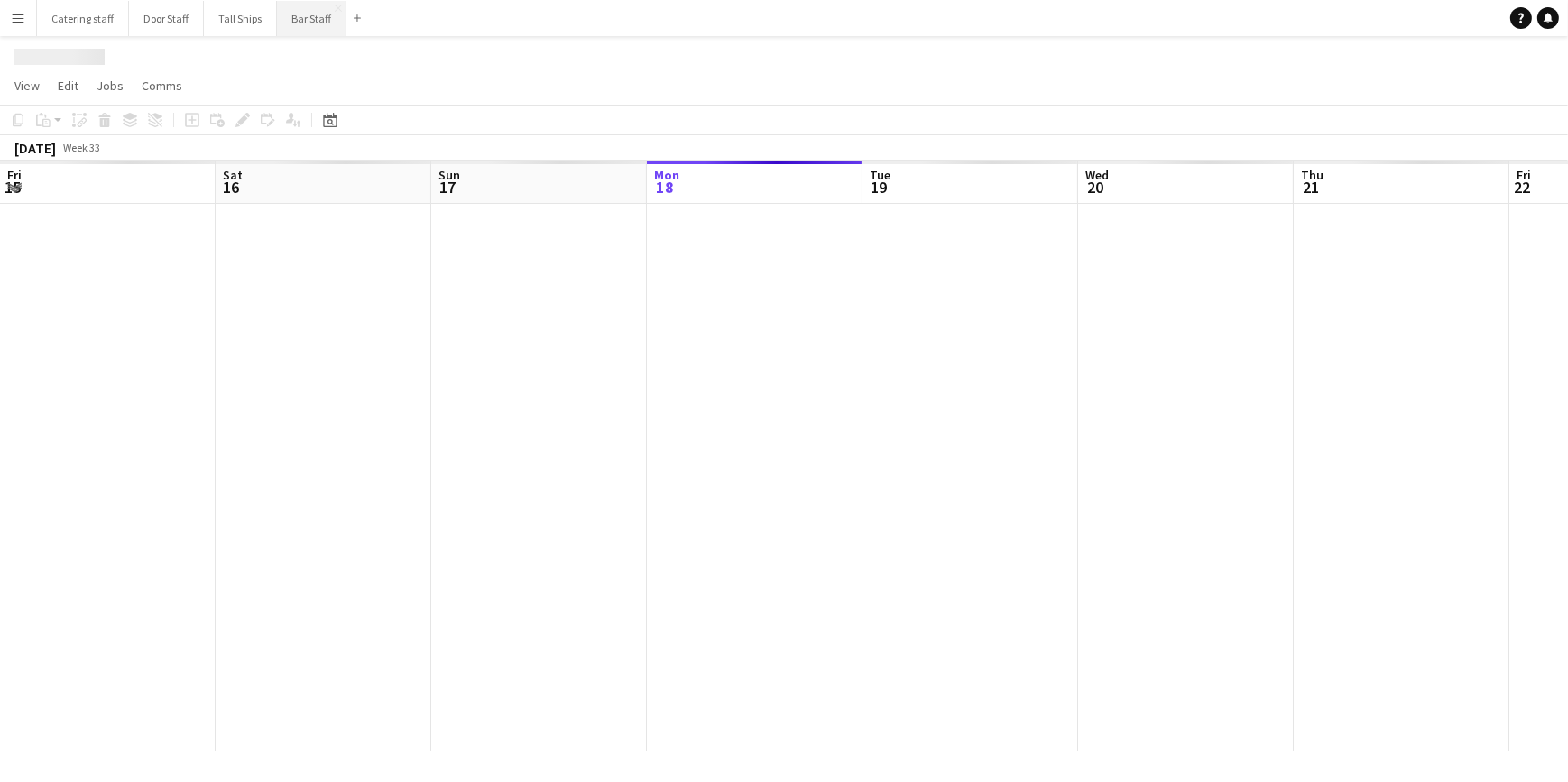
scroll to position [0, 432]
